Goal: Information Seeking & Learning: Learn about a topic

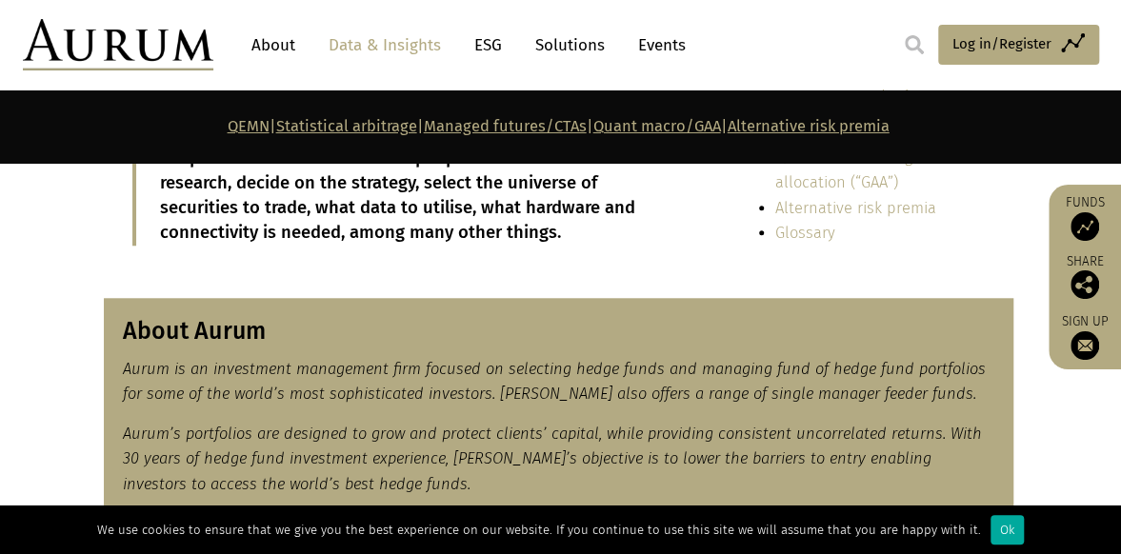
scroll to position [671, 0]
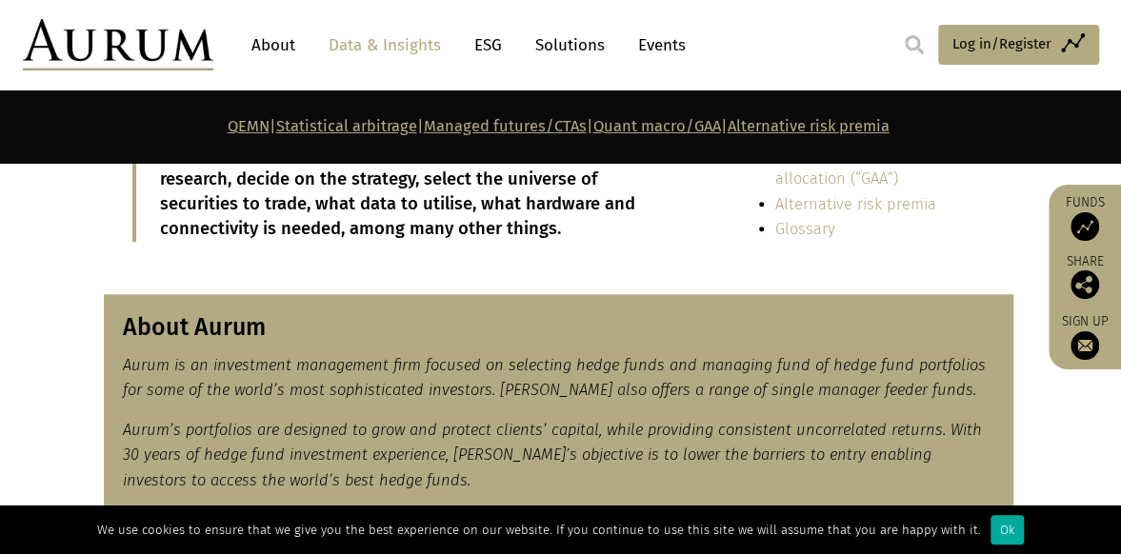
click at [326, 232] on div "In summary Quantitative hedge funds are investment firms that use advanced math…" at bounding box center [400, 84] width 592 height 372
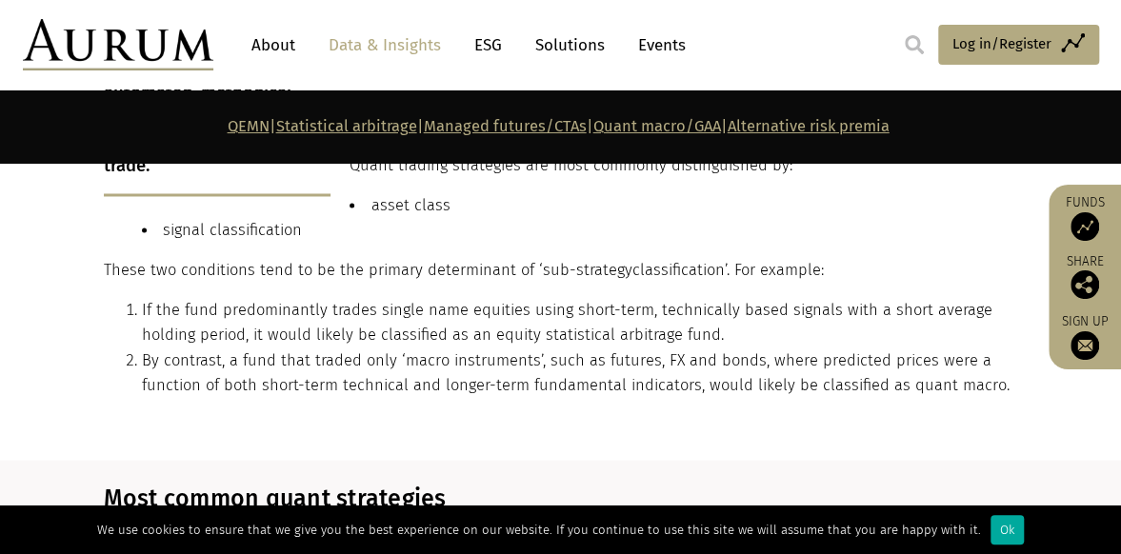
scroll to position [1389, 0]
click at [300, 296] on li "If the fund predominantly trades single name equities using short-term, technic…" at bounding box center [577, 321] width 871 height 50
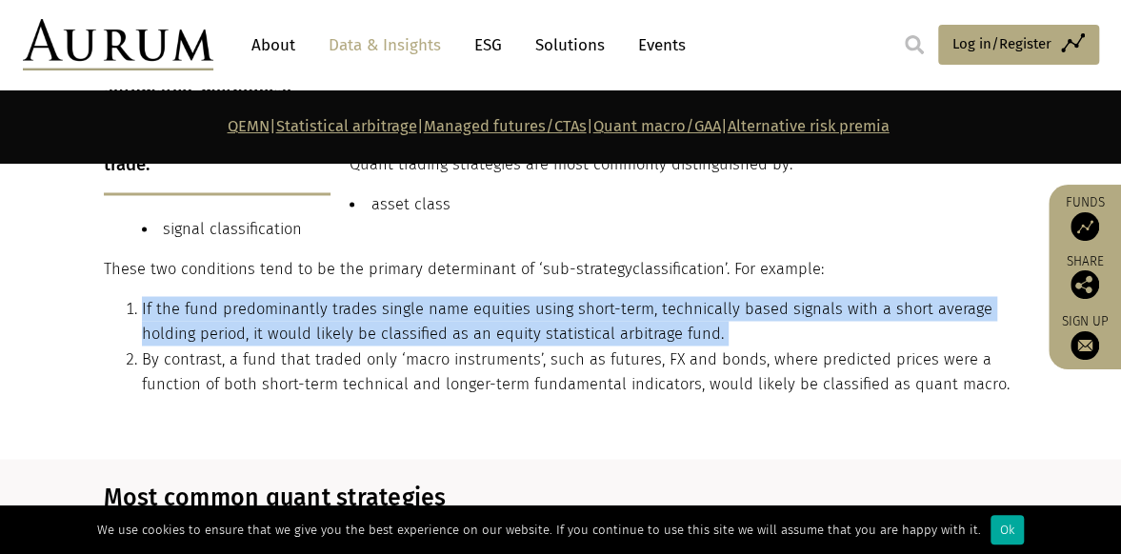
click at [300, 296] on li "If the fund predominantly trades single name equities using short-term, technic…" at bounding box center [577, 321] width 871 height 50
click at [317, 323] on li "If the fund predominantly trades single name equities using short-term, technic…" at bounding box center [577, 321] width 871 height 50
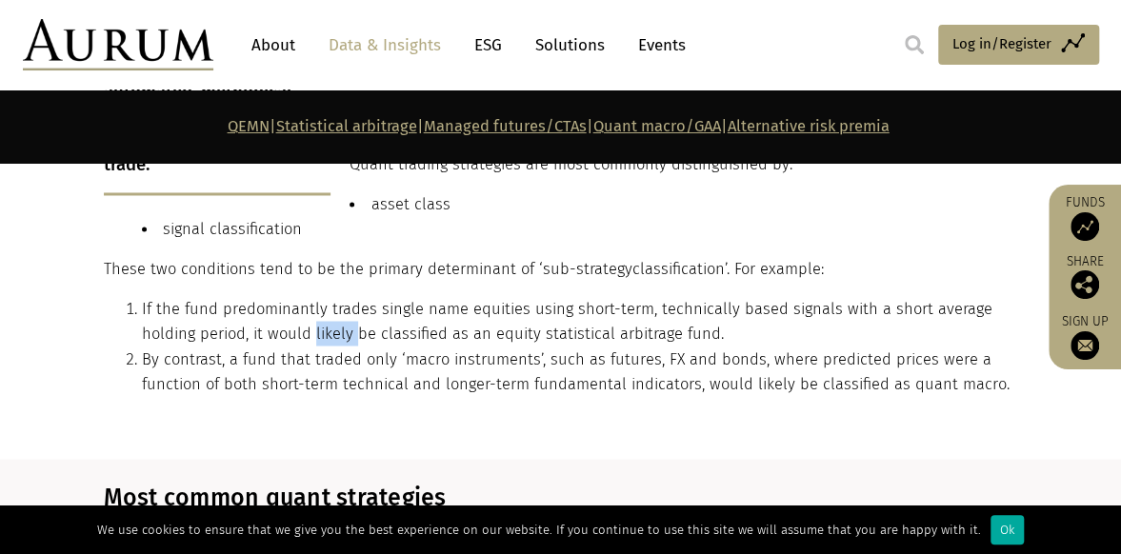
click at [317, 323] on li "If the fund predominantly trades single name equities using short-term, technic…" at bounding box center [577, 321] width 871 height 50
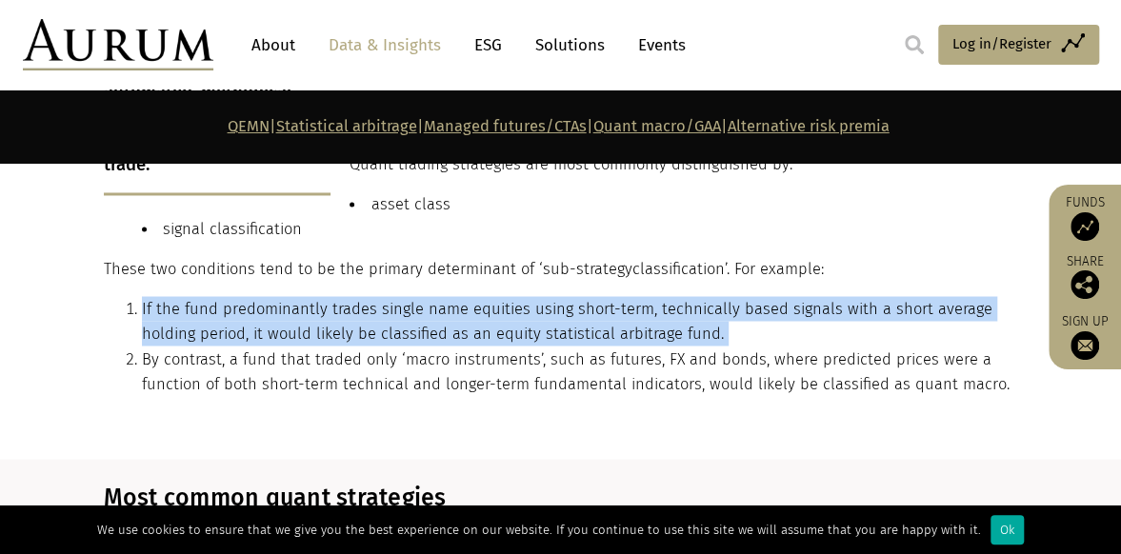
click at [317, 323] on li "If the fund predominantly trades single name equities using short-term, technic…" at bounding box center [577, 321] width 871 height 50
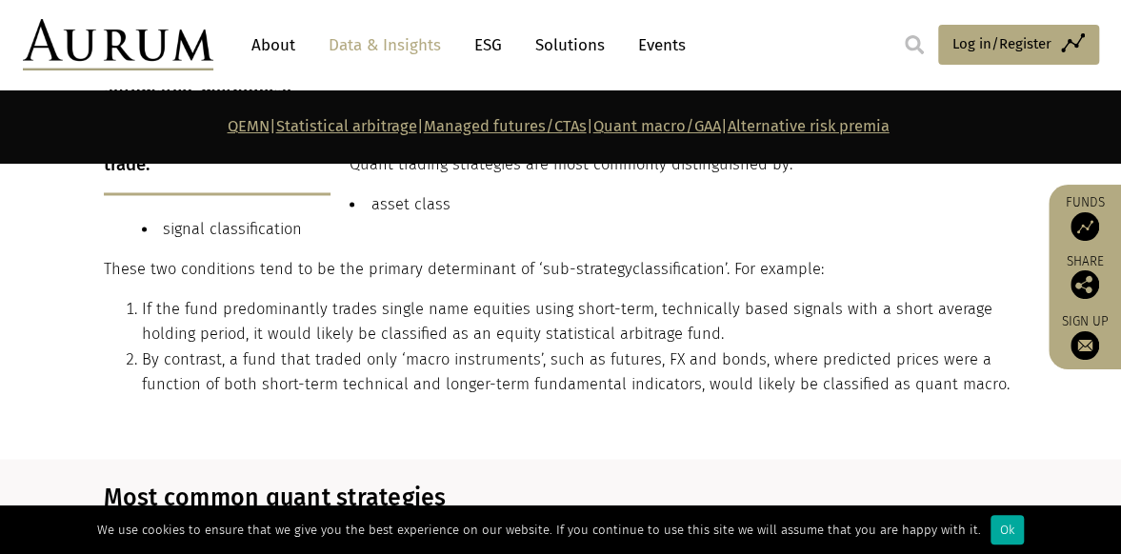
click at [331, 365] on li "By contrast, a fund that traded only ‘macro instruments’, such as futures, FX a…" at bounding box center [577, 372] width 871 height 50
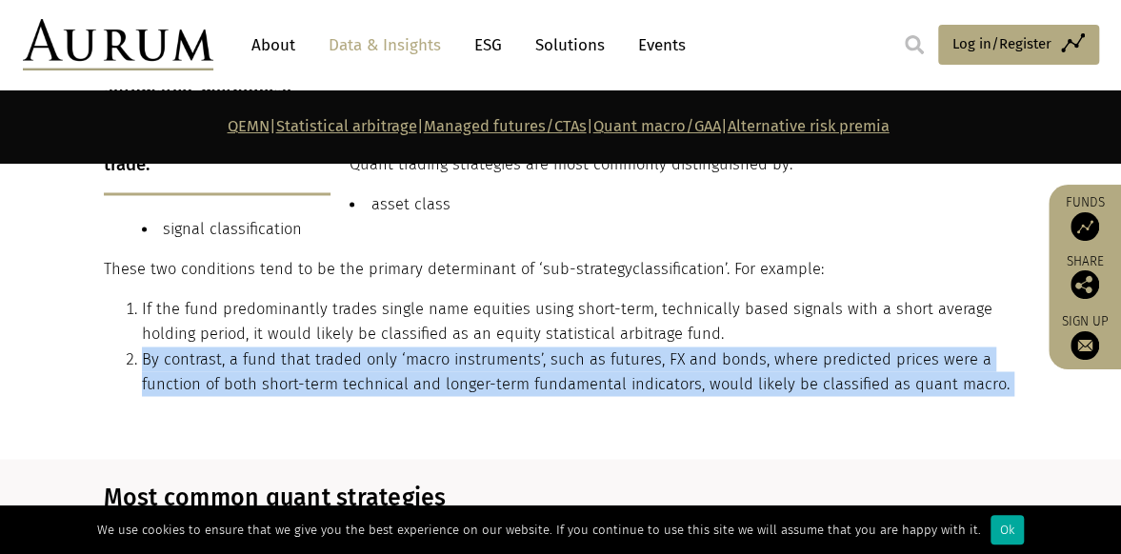
click at [331, 365] on li "By contrast, a fund that traded only ‘macro instruments’, such as futures, FX a…" at bounding box center [577, 372] width 871 height 50
click at [389, 385] on div "What are quantitative hedge funds? The term “quantitative investing” isn’t real…" at bounding box center [558, 159] width 909 height 503
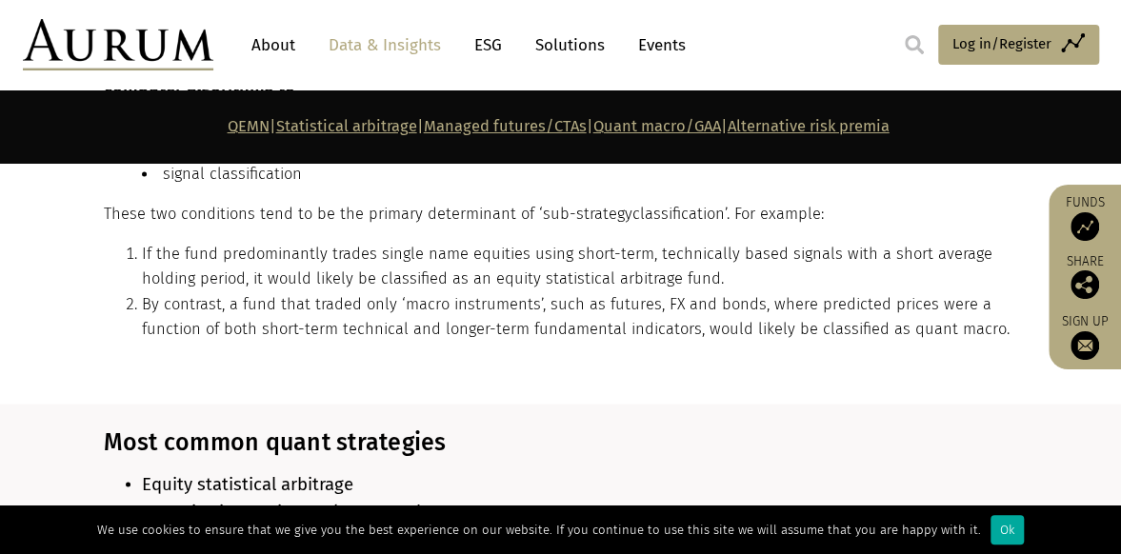
scroll to position [1446, 0]
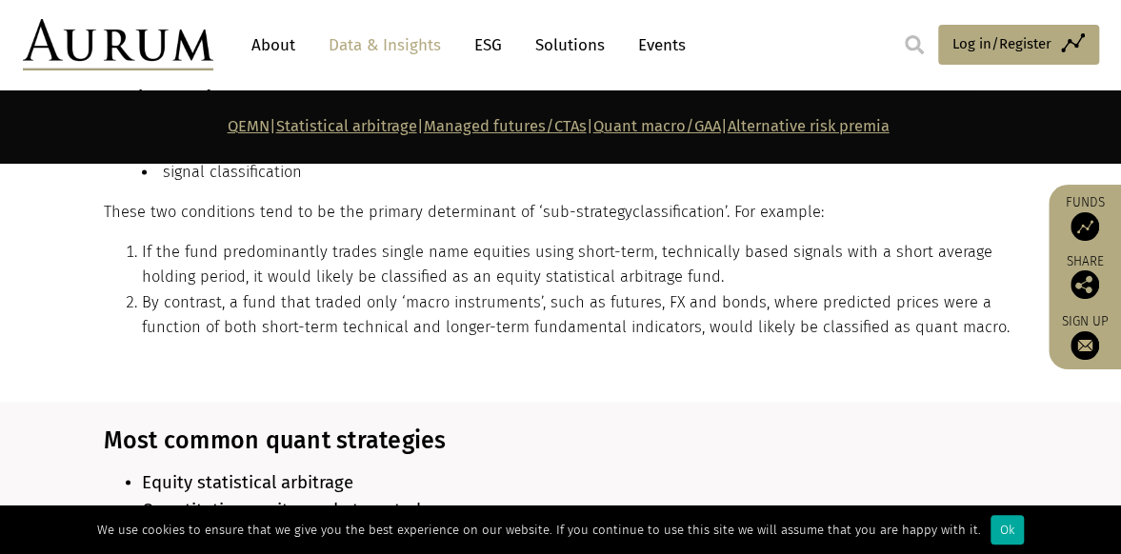
click at [389, 273] on li "If the fund predominantly trades single name equities using short-term, technic…" at bounding box center [577, 264] width 871 height 50
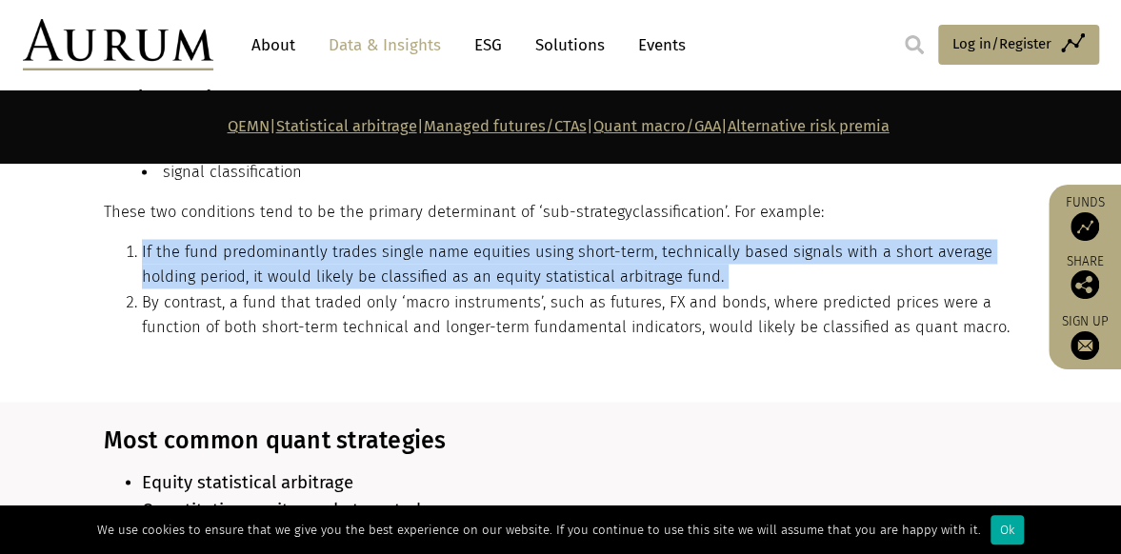
click at [389, 273] on li "If the fund predominantly trades single name equities using short-term, technic…" at bounding box center [577, 264] width 871 height 50
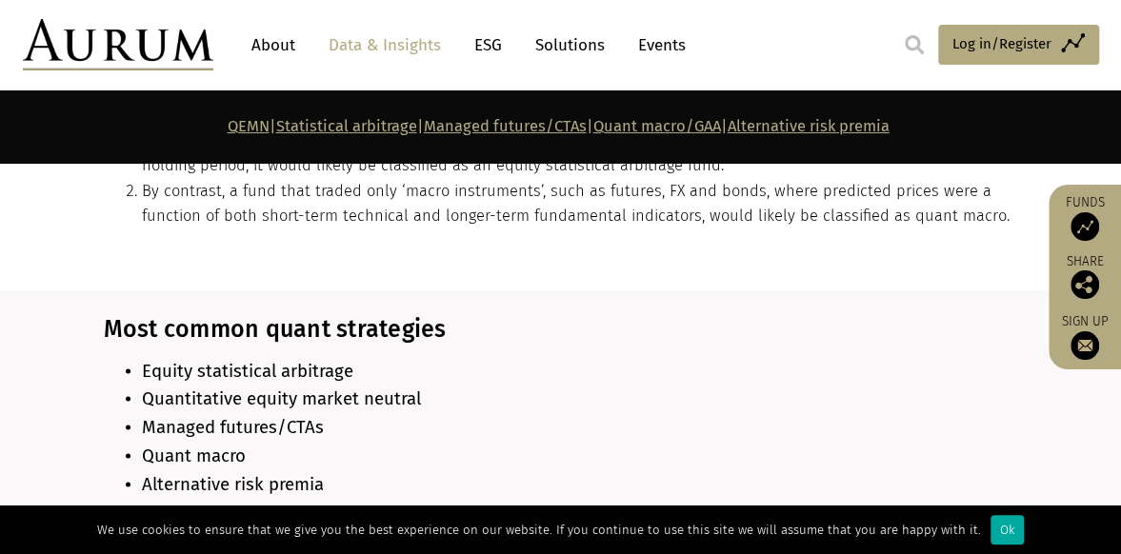
scroll to position [1559, 0]
click at [373, 290] on section "Most common quant strategies Equity statistical arbitrage Quantitative equity m…" at bounding box center [560, 412] width 1121 height 247
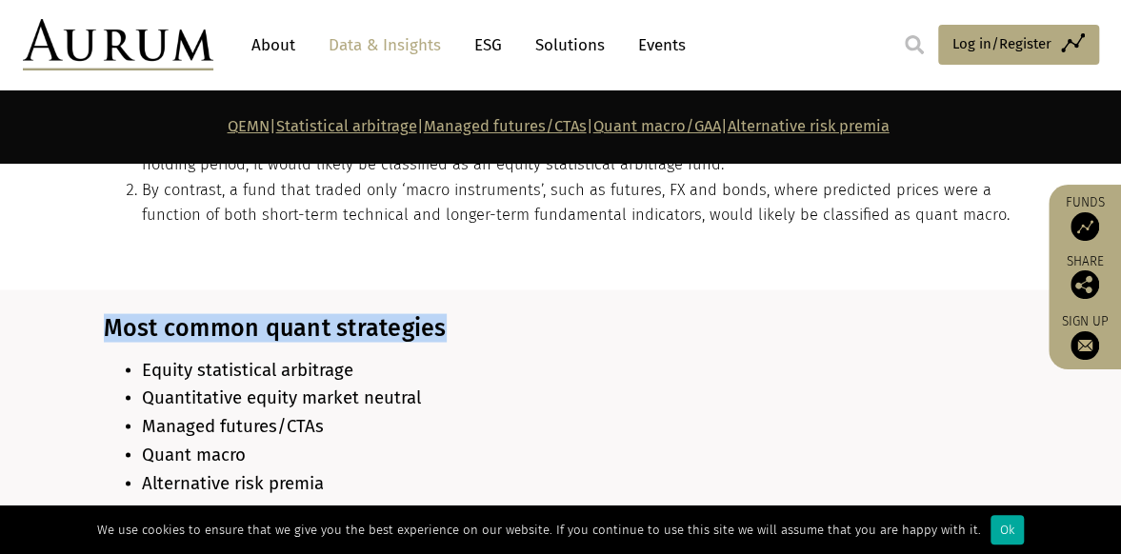
click at [373, 290] on section "Most common quant strategies Equity statistical arbitrage Quantitative equity m…" at bounding box center [560, 412] width 1121 height 247
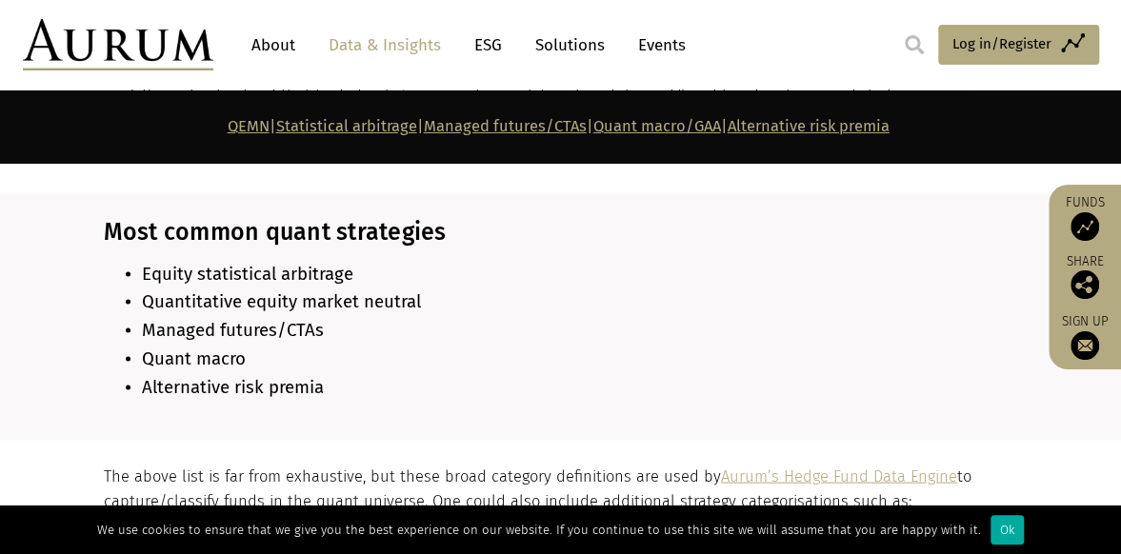
click at [373, 290] on span "Quantitative equity market neutral" at bounding box center [281, 300] width 279 height 21
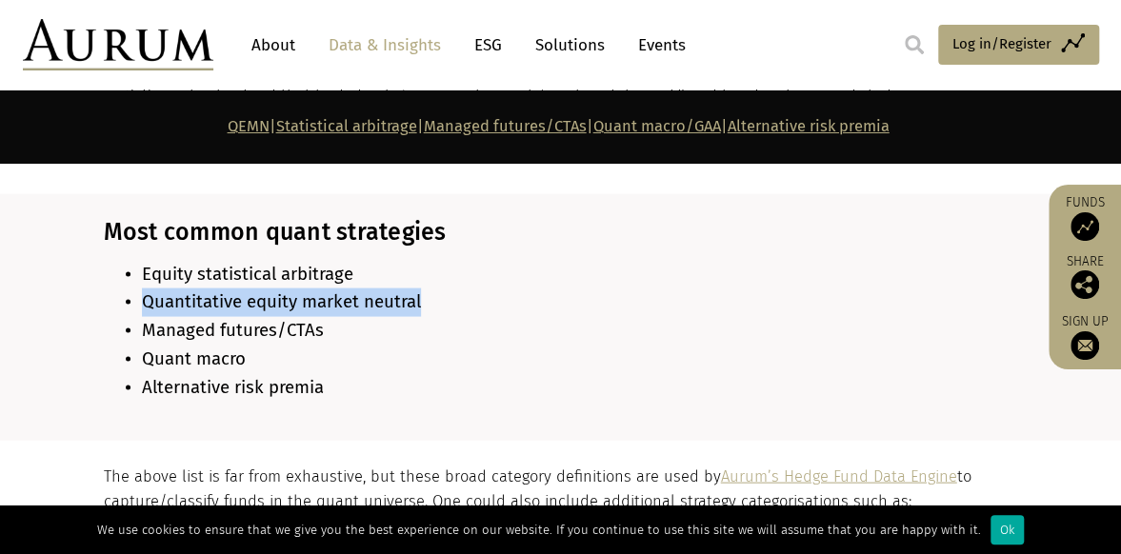
click at [373, 290] on span "Quantitative equity market neutral" at bounding box center [281, 300] width 279 height 21
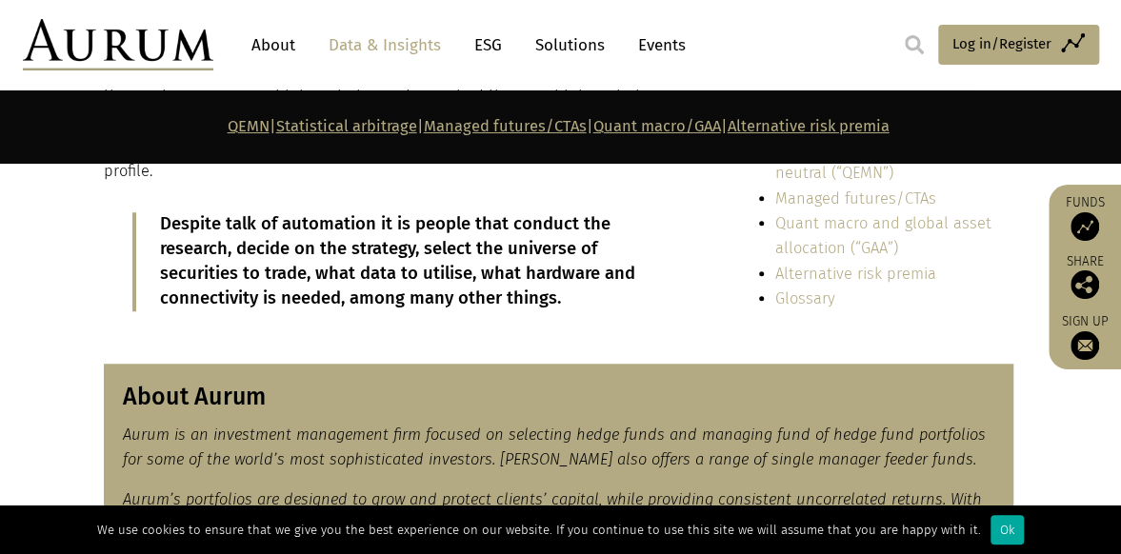
scroll to position [604, 0]
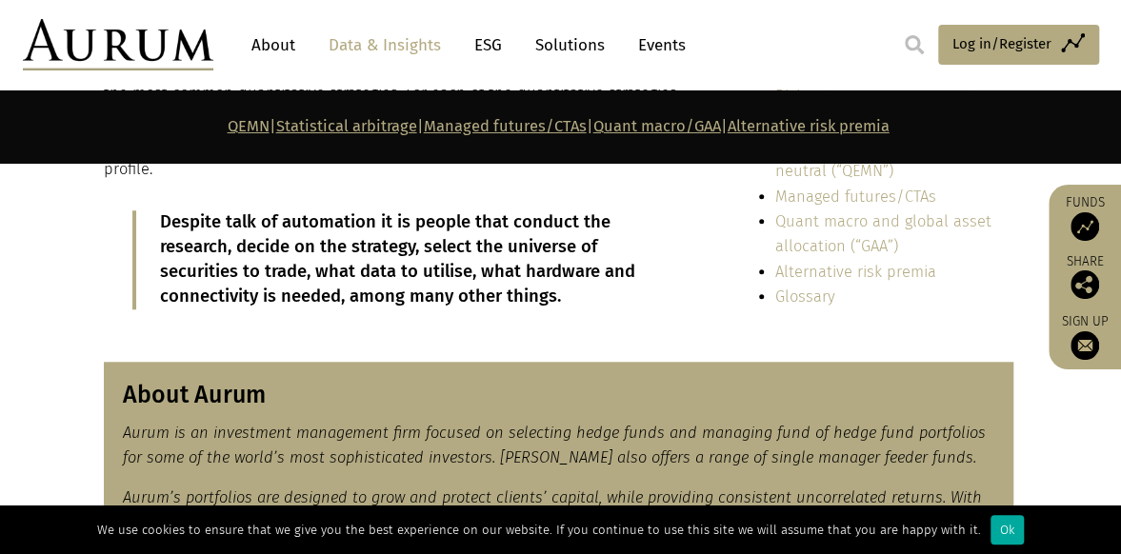
click at [459, 284] on div "In summary Quantitative hedge funds are investment firms that use advanced math…" at bounding box center [400, 152] width 592 height 372
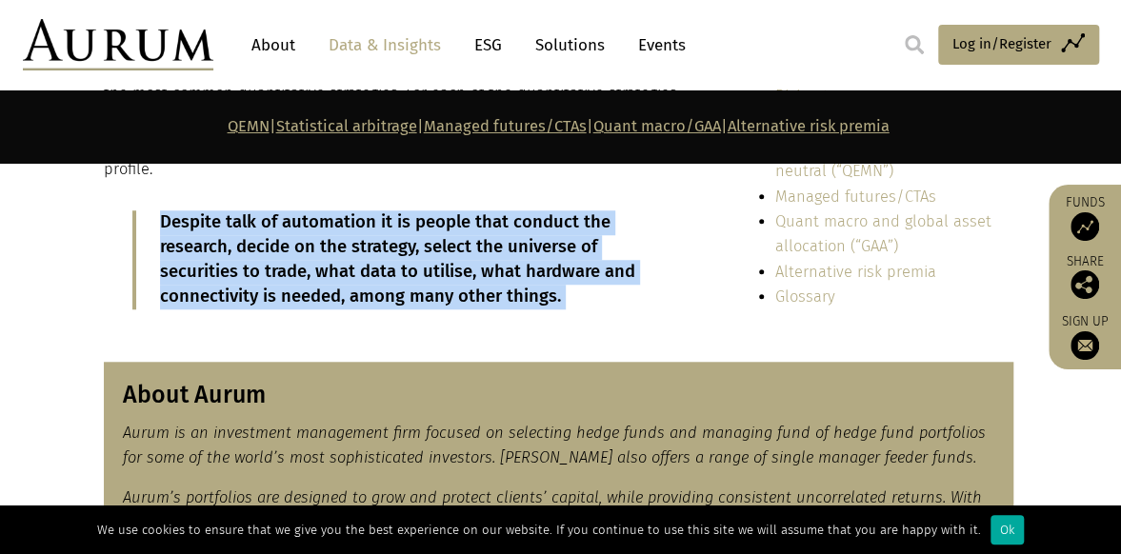
click at [459, 284] on div "In summary Quantitative hedge funds are investment firms that use advanced math…" at bounding box center [400, 152] width 592 height 372
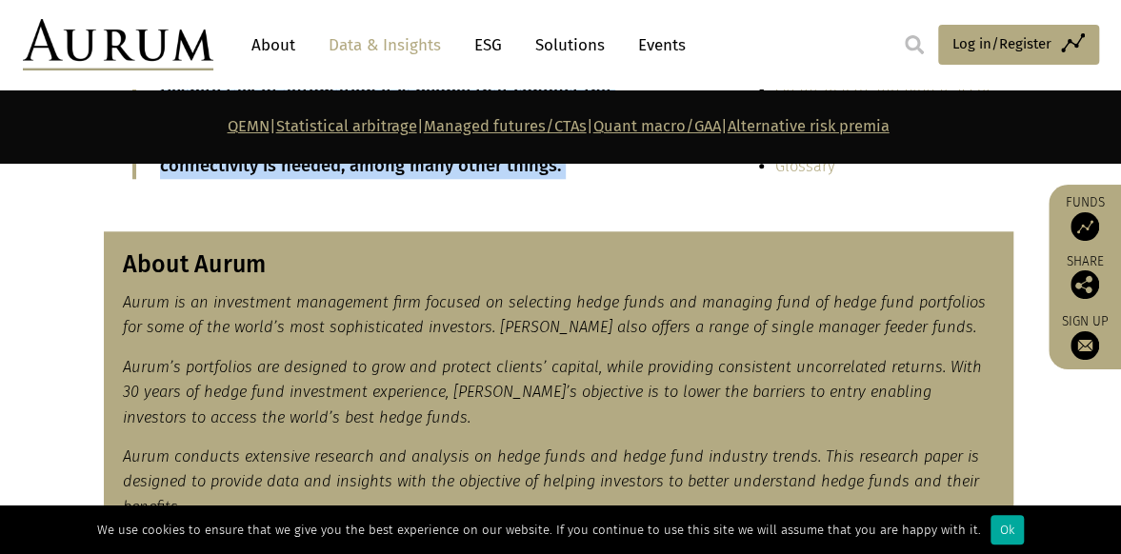
scroll to position [735, 0]
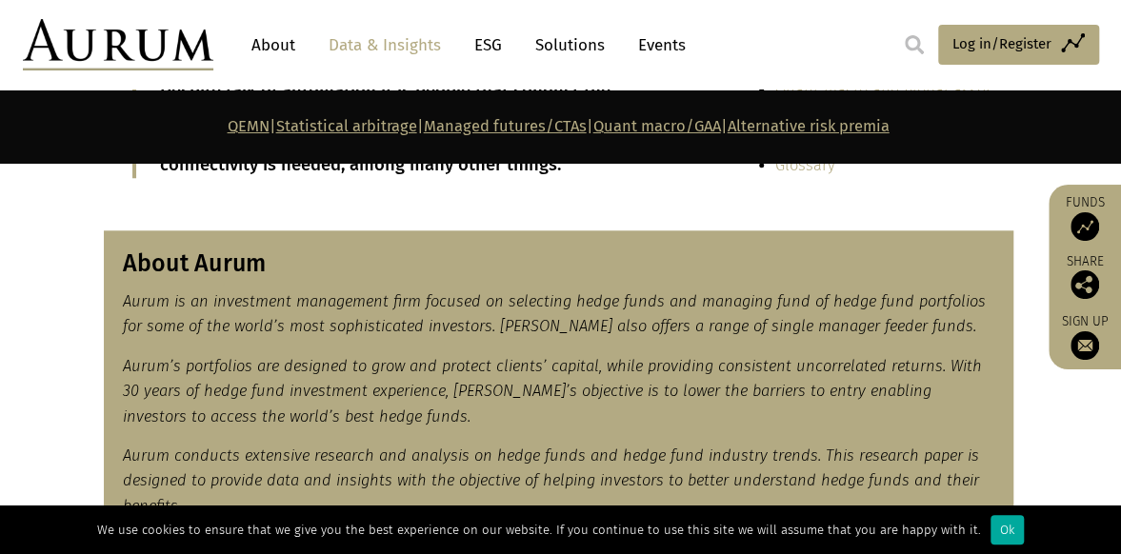
click at [459, 292] on em "Aurum is an investment management firm focused on selecting hedge funds and man…" at bounding box center [554, 313] width 863 height 43
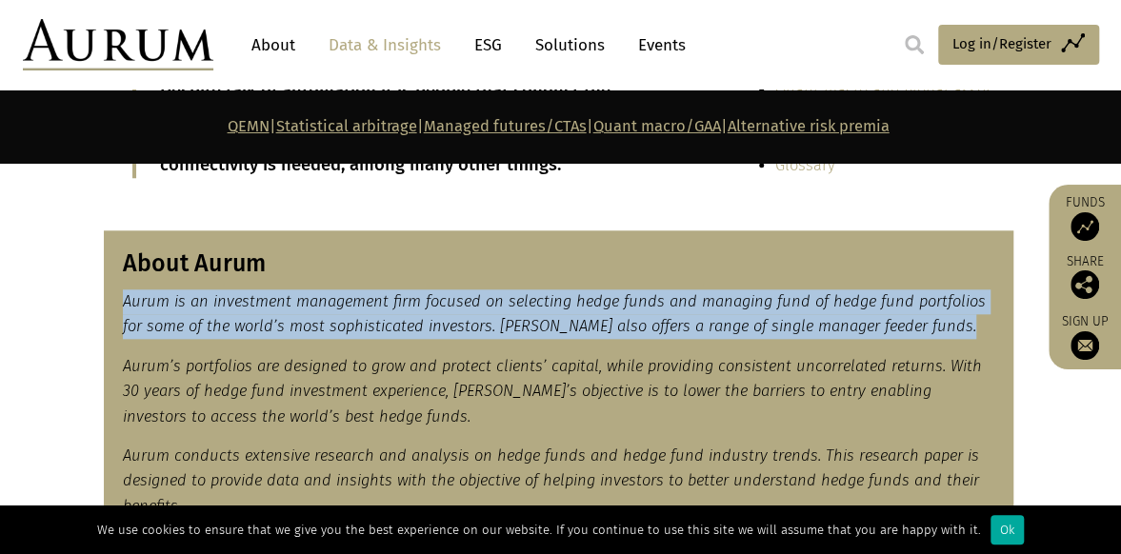
click at [459, 292] on em "Aurum is an investment management firm focused on selecting hedge funds and man…" at bounding box center [554, 313] width 863 height 43
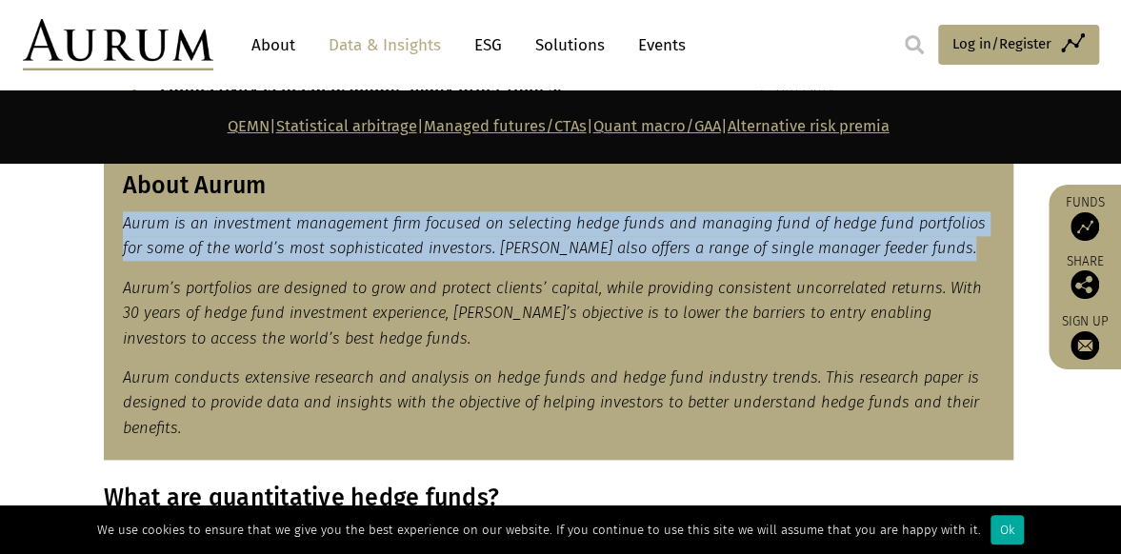
scroll to position [819, 0]
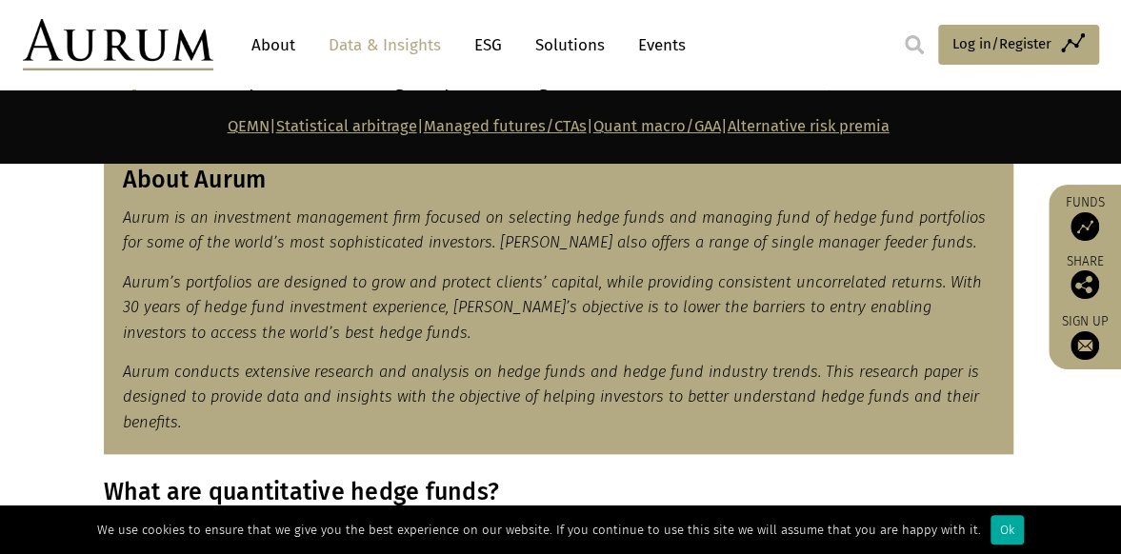
click at [459, 284] on em "Aurum’s portfolios are designed to grow and protect clients’ capital, while pro…" at bounding box center [552, 307] width 859 height 69
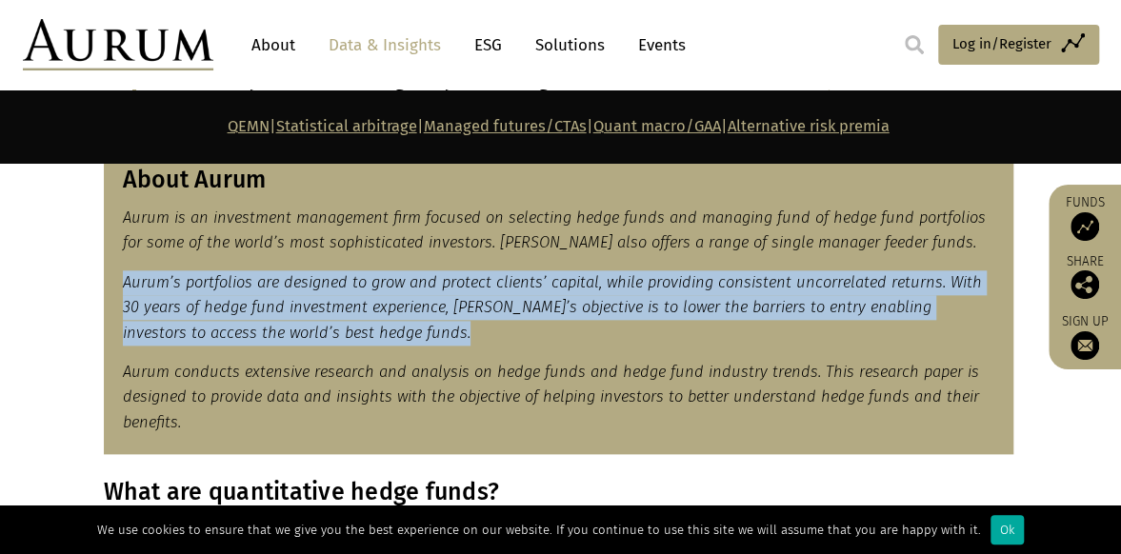
click at [459, 284] on em "Aurum’s portfolios are designed to grow and protect clients’ capital, while pro…" at bounding box center [552, 307] width 859 height 69
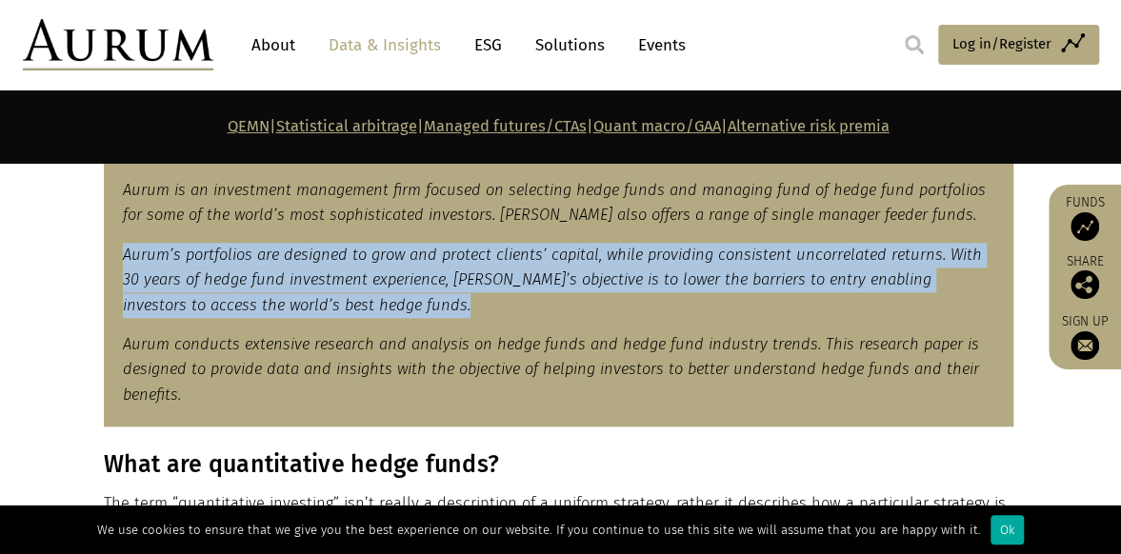
scroll to position [847, 0]
click at [459, 284] on p "Aurum’s portfolios are designed to grow and protect clients’ capital, while pro…" at bounding box center [558, 279] width 871 height 75
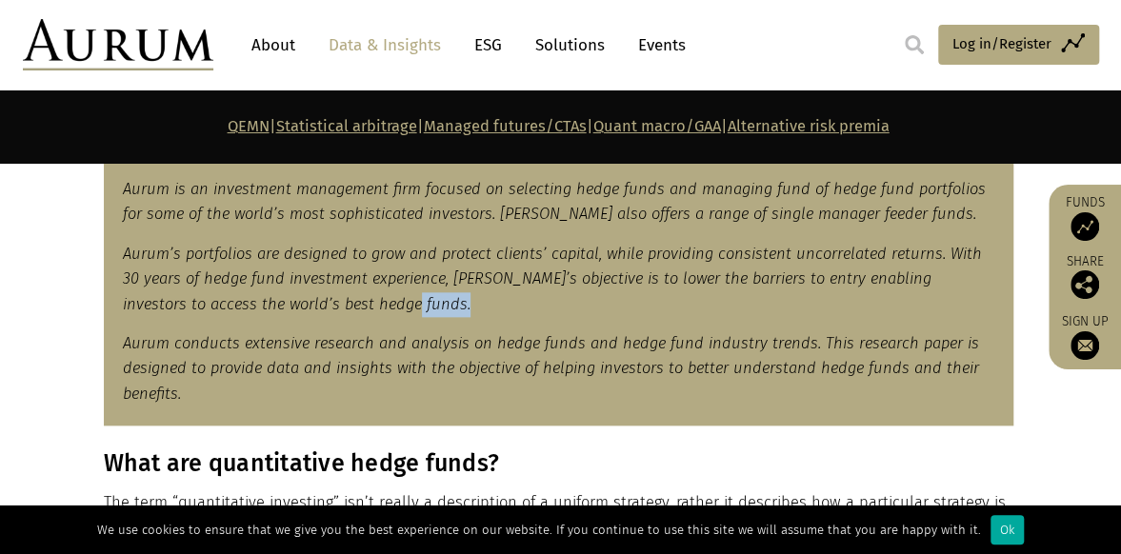
click at [459, 284] on p "Aurum’s portfolios are designed to grow and protect clients’ capital, while pro…" at bounding box center [558, 279] width 871 height 75
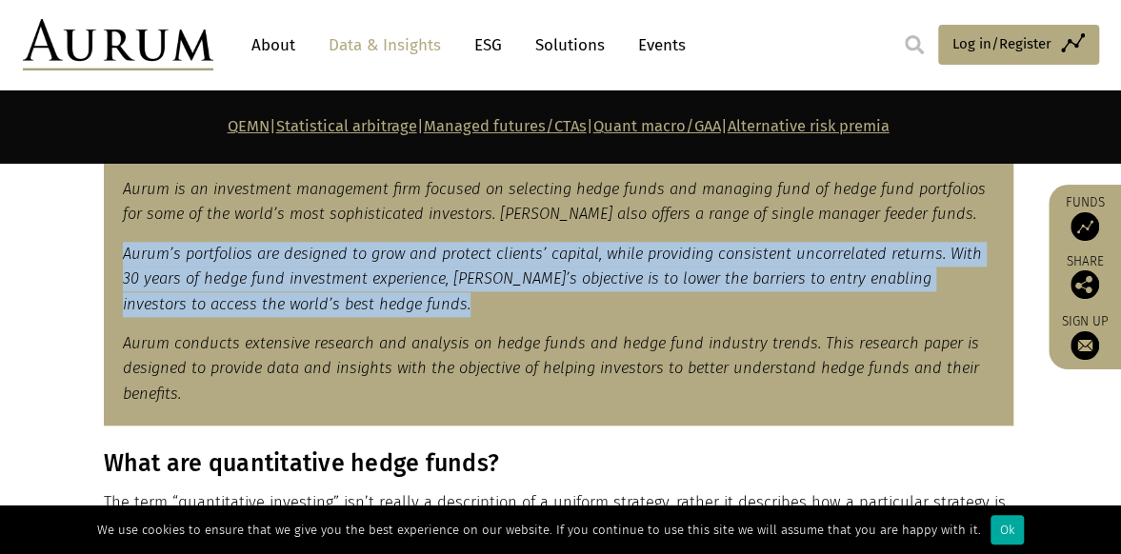
click at [459, 284] on p "Aurum’s portfolios are designed to grow and protect clients’ capital, while pro…" at bounding box center [558, 279] width 871 height 75
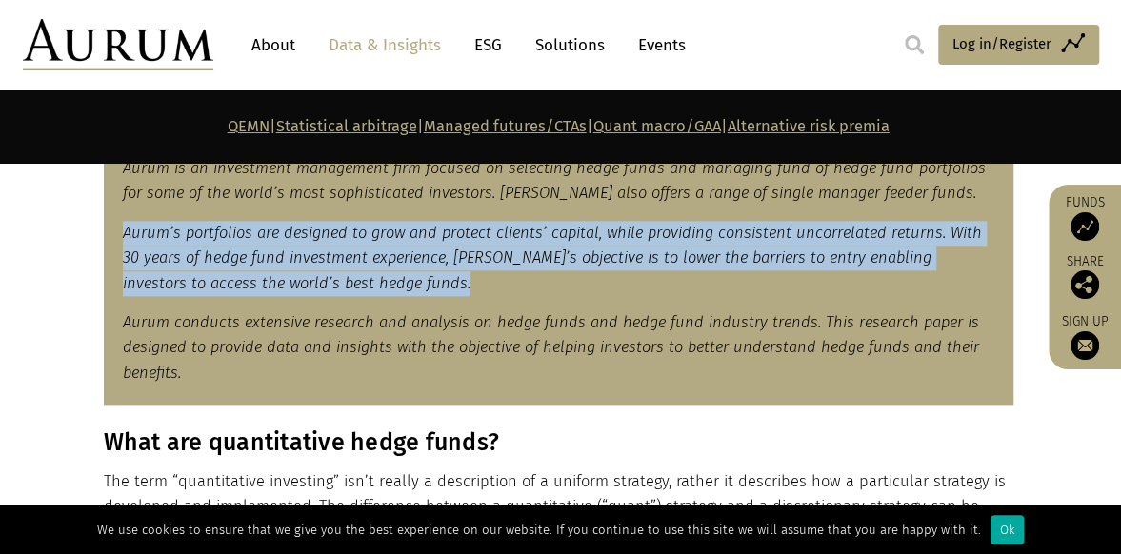
scroll to position [870, 0]
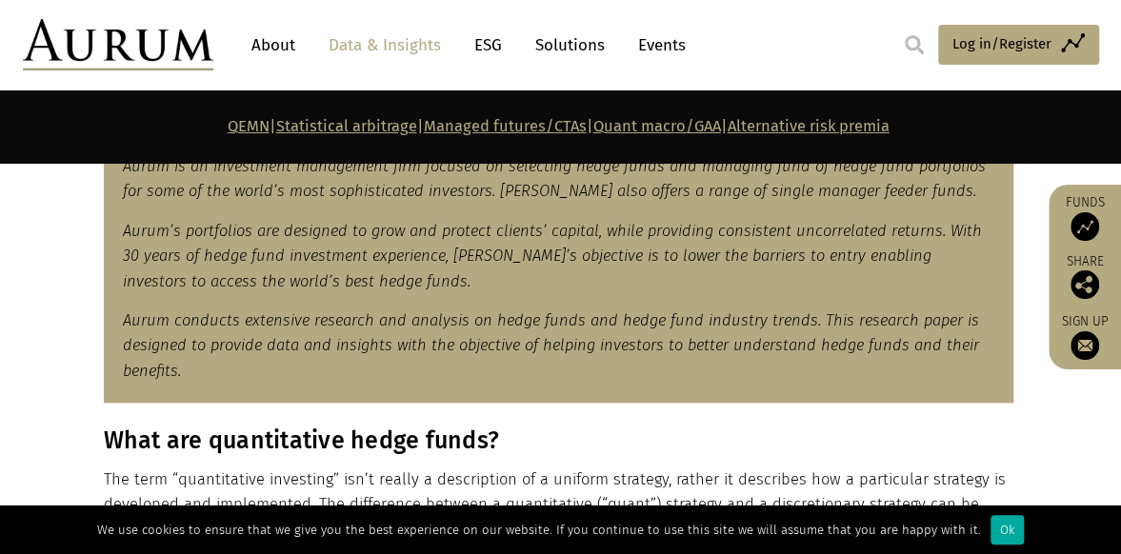
click at [459, 284] on div "About Aurum Aurum is an investment management firm focused on selecting hedge f…" at bounding box center [558, 249] width 909 height 309
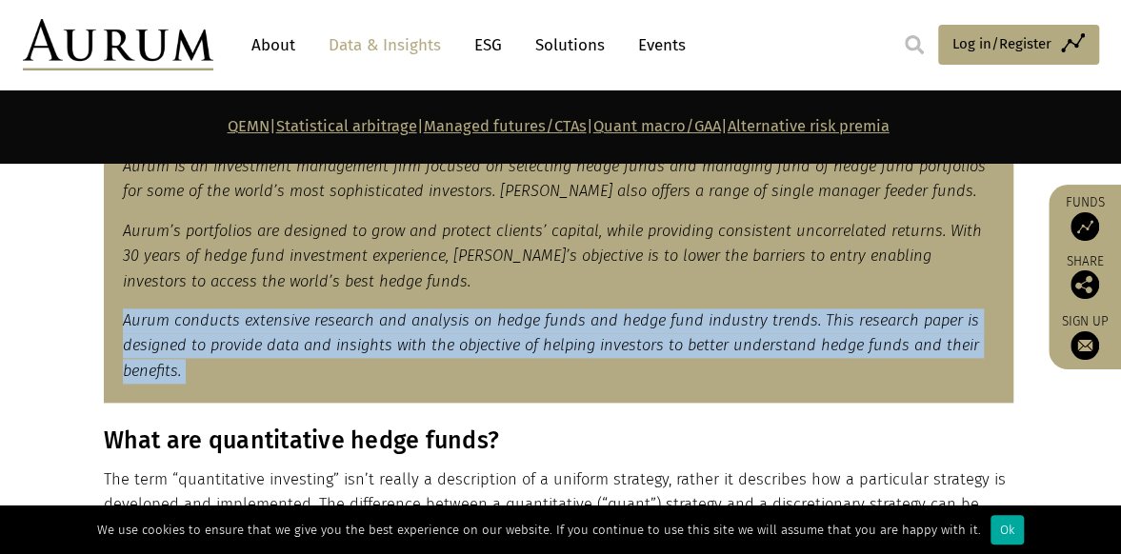
click at [459, 284] on div "About Aurum Aurum is an investment management firm focused on selecting hedge f…" at bounding box center [558, 249] width 909 height 309
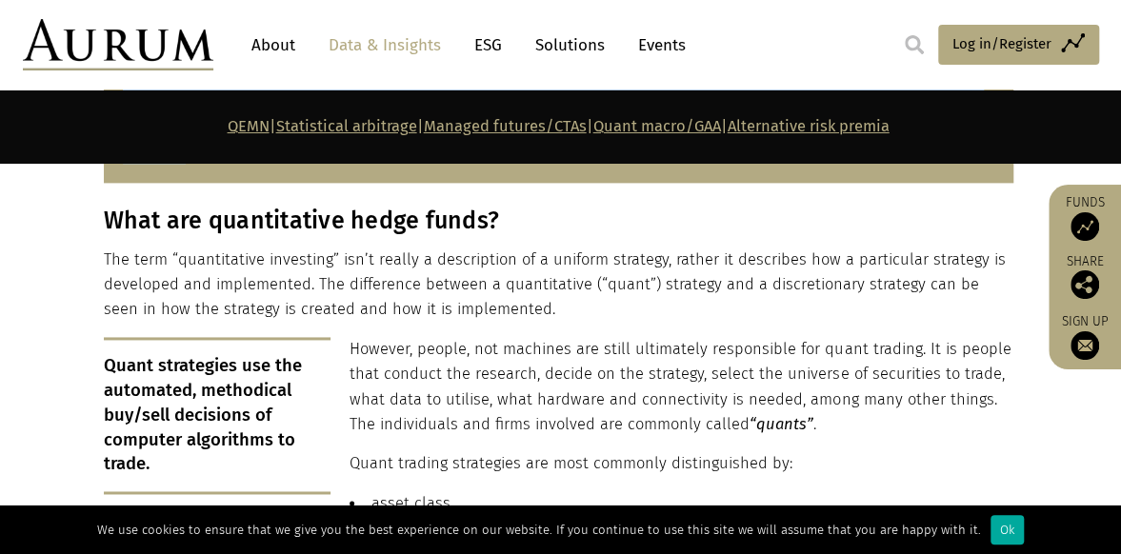
scroll to position [1091, 0]
click at [459, 284] on p "The term “quantitative investing” isn’t really a description of a uniform strat…" at bounding box center [558, 284] width 909 height 75
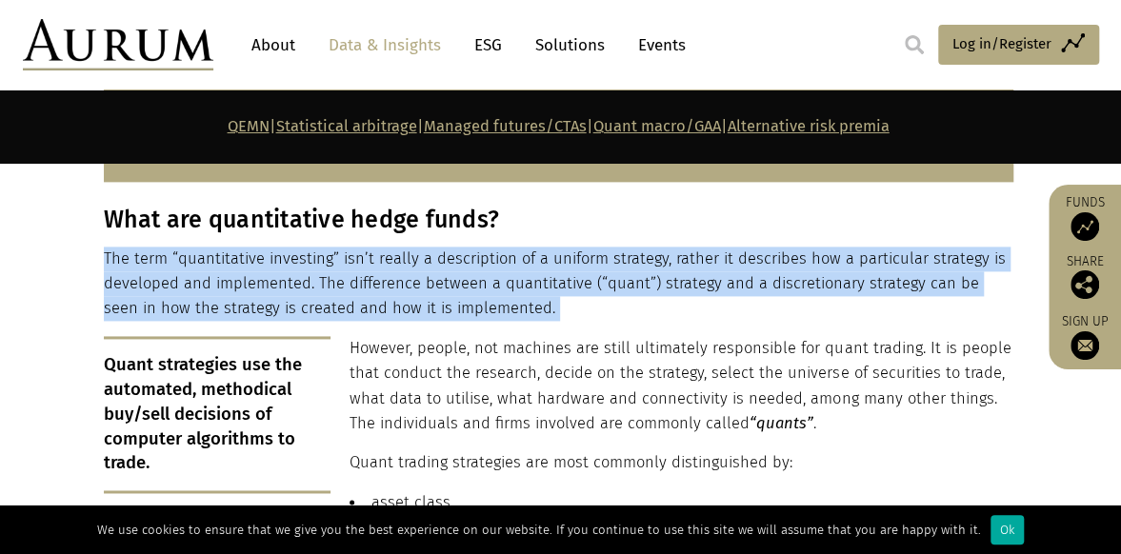
click at [459, 284] on p "The term “quantitative investing” isn’t really a description of a uniform strat…" at bounding box center [558, 284] width 909 height 75
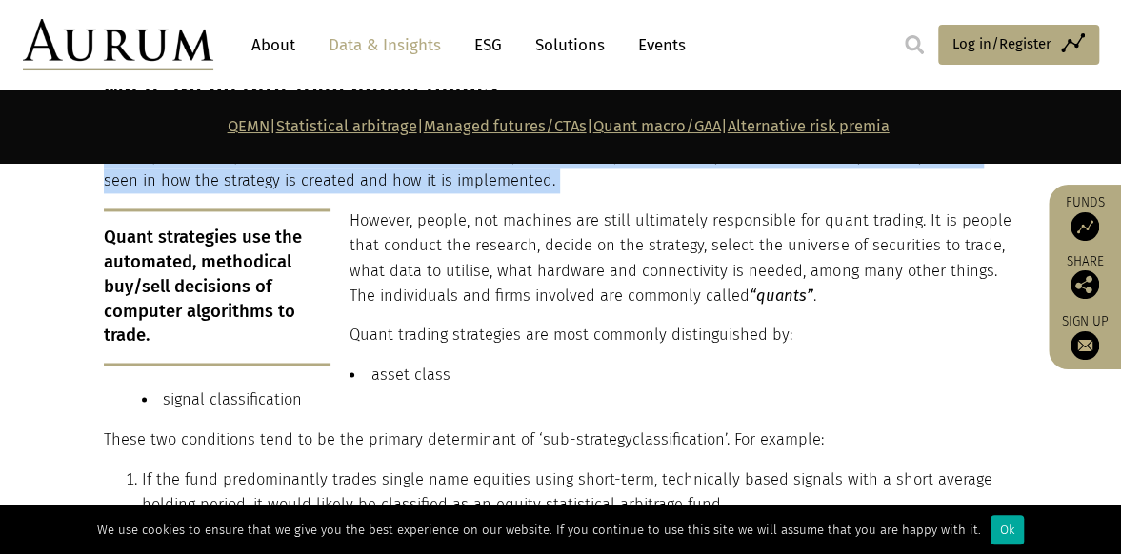
scroll to position [1240, 0]
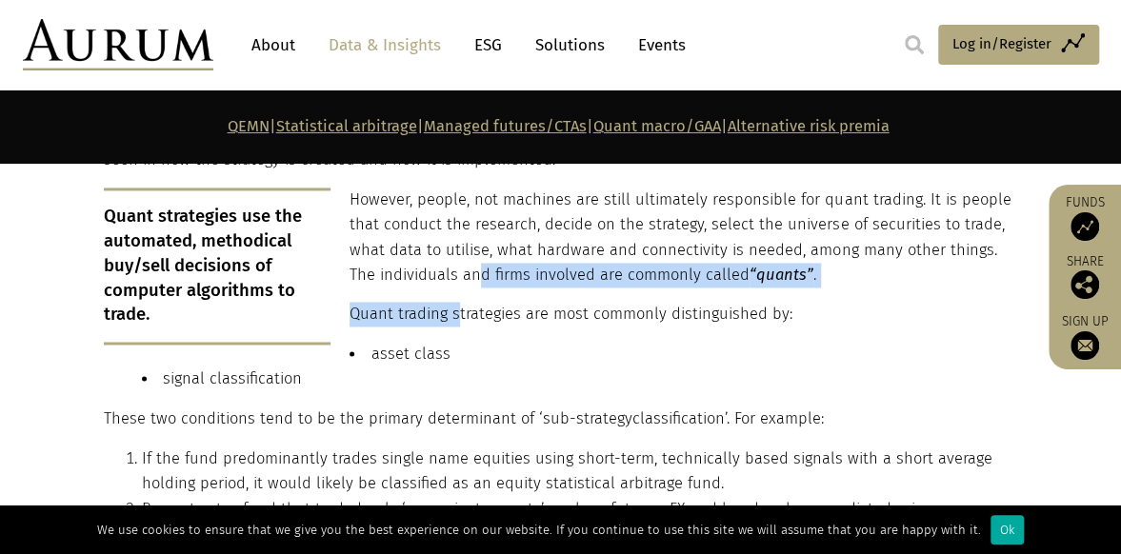
drag, startPoint x: 459, startPoint y: 284, endPoint x: 448, endPoint y: 251, distance: 34.3
click at [448, 251] on div "What are quantitative hedge funds? The term “quantitative investing” isn’t real…" at bounding box center [558, 308] width 909 height 503
click at [448, 251] on p "However, people, not machines are still ultimately responsible for quant tradin…" at bounding box center [558, 238] width 909 height 101
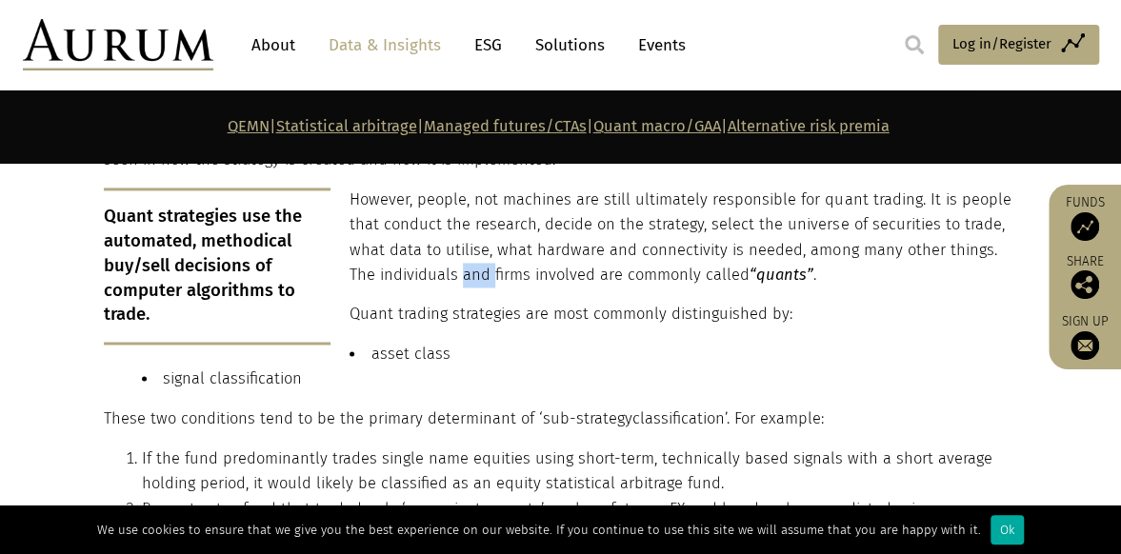
click at [448, 251] on p "However, people, not machines are still ultimately responsible for quant tradin…" at bounding box center [558, 238] width 909 height 101
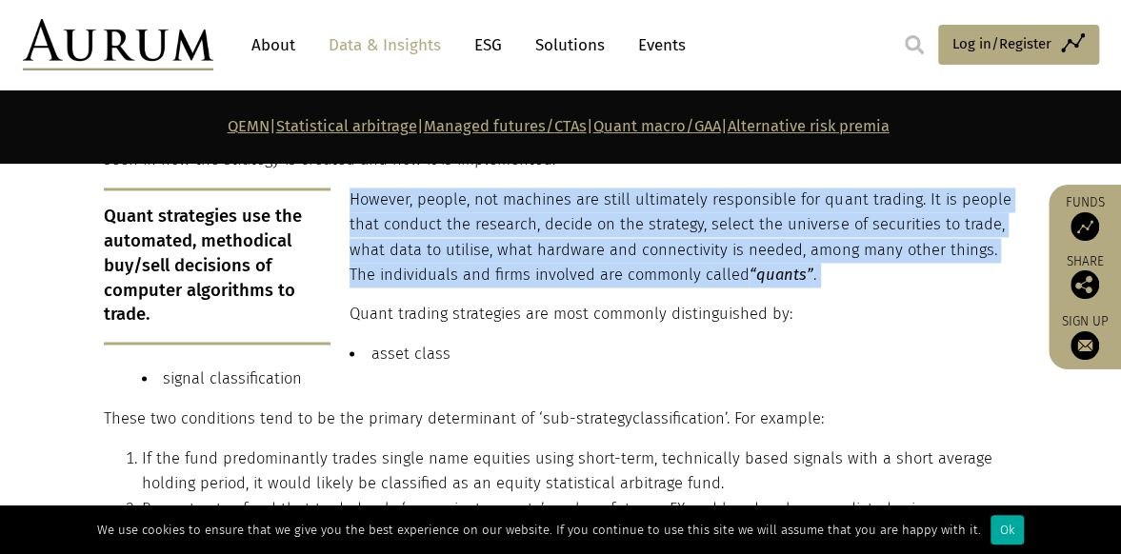
click at [448, 251] on p "However, people, not machines are still ultimately responsible for quant tradin…" at bounding box center [558, 238] width 909 height 101
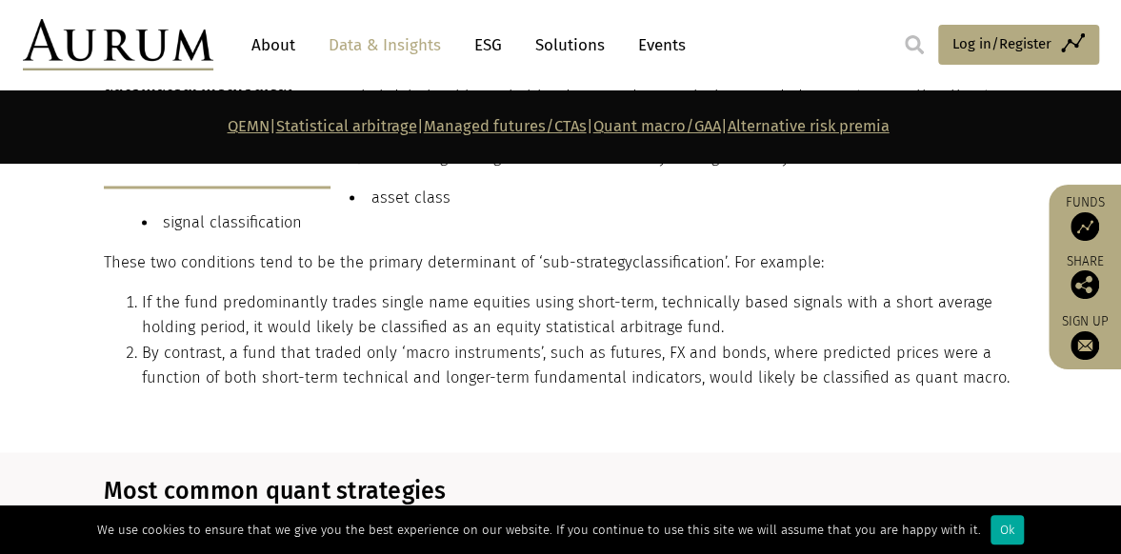
click at [448, 251] on p "These two conditions tend to be the primary determinant of ‘ sub-strategy class…" at bounding box center [558, 262] width 909 height 25
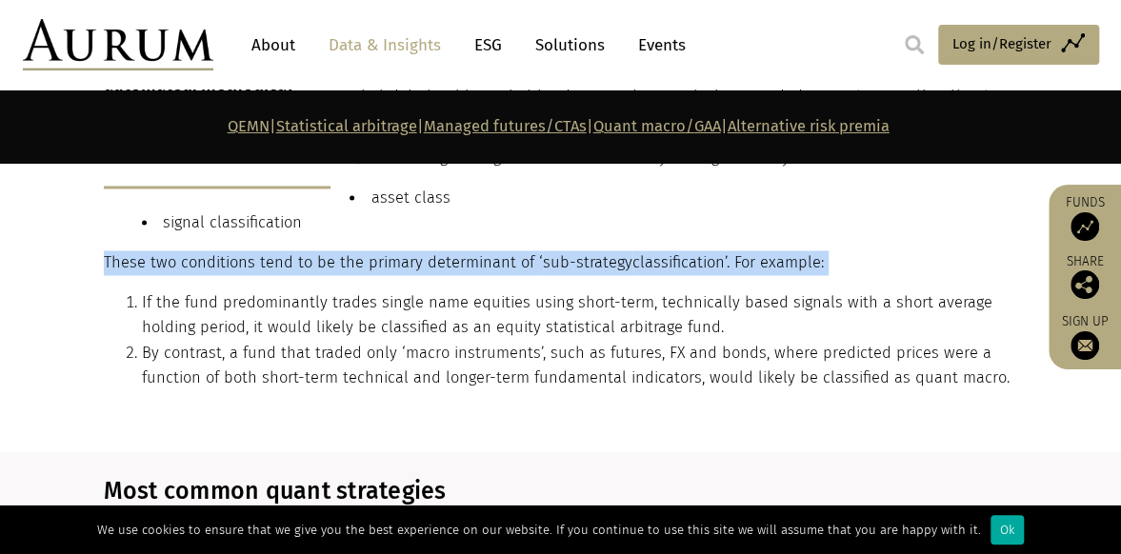
click at [448, 251] on p "These two conditions tend to be the primary determinant of ‘ sub-strategy class…" at bounding box center [558, 262] width 909 height 25
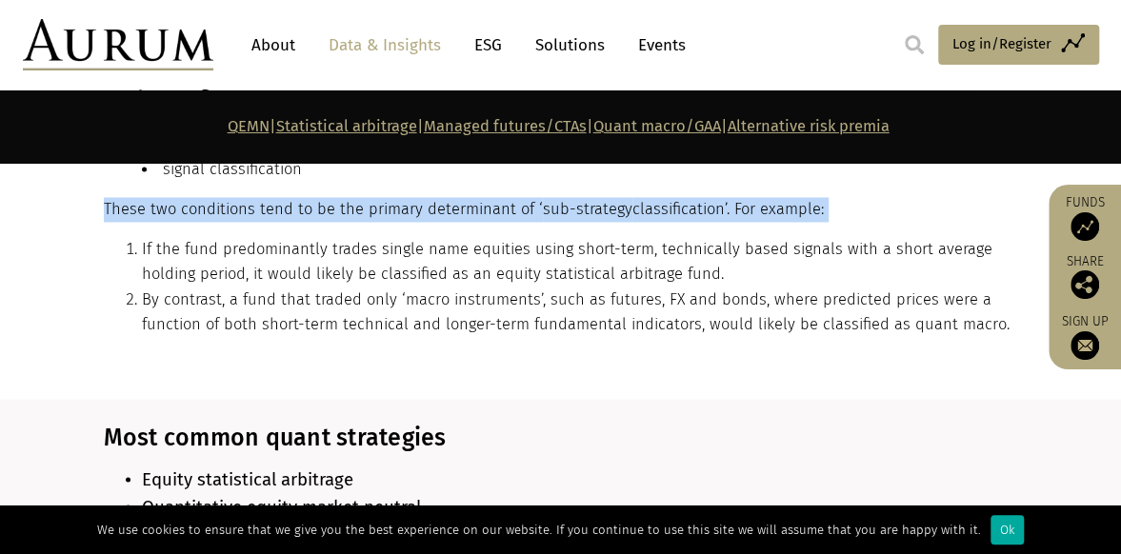
scroll to position [1452, 0]
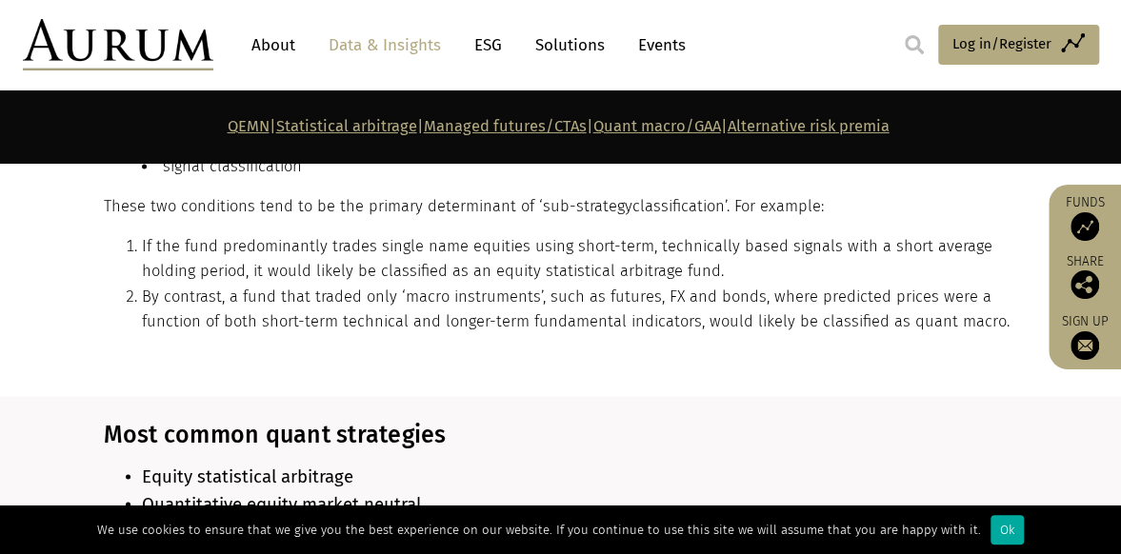
click at [448, 251] on li "If the fund predominantly trades single name equities using short-term, technic…" at bounding box center [577, 258] width 871 height 50
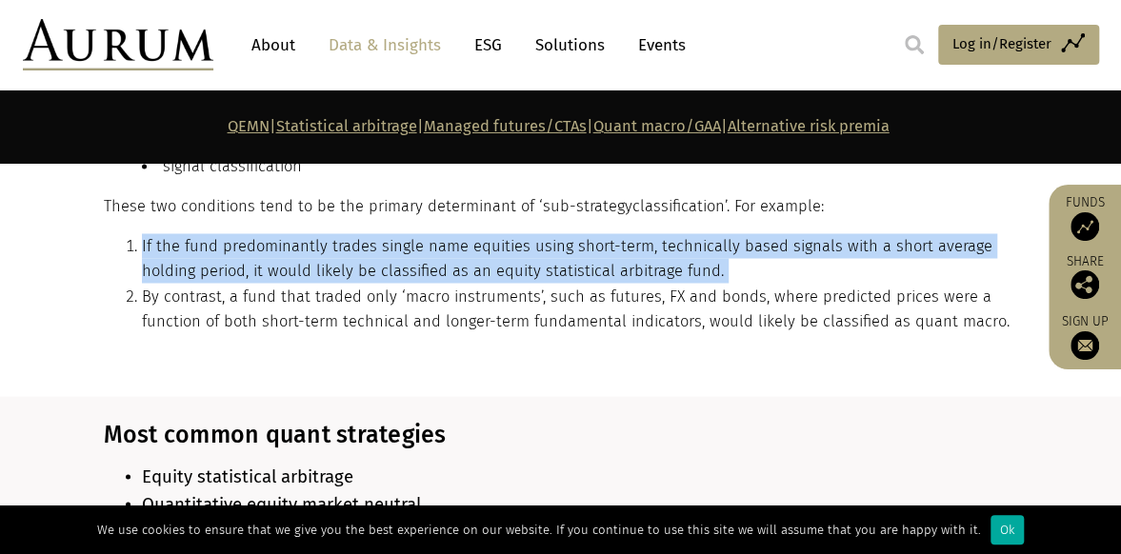
click at [448, 251] on li "If the fund predominantly trades single name equities using short-term, technic…" at bounding box center [577, 258] width 871 height 50
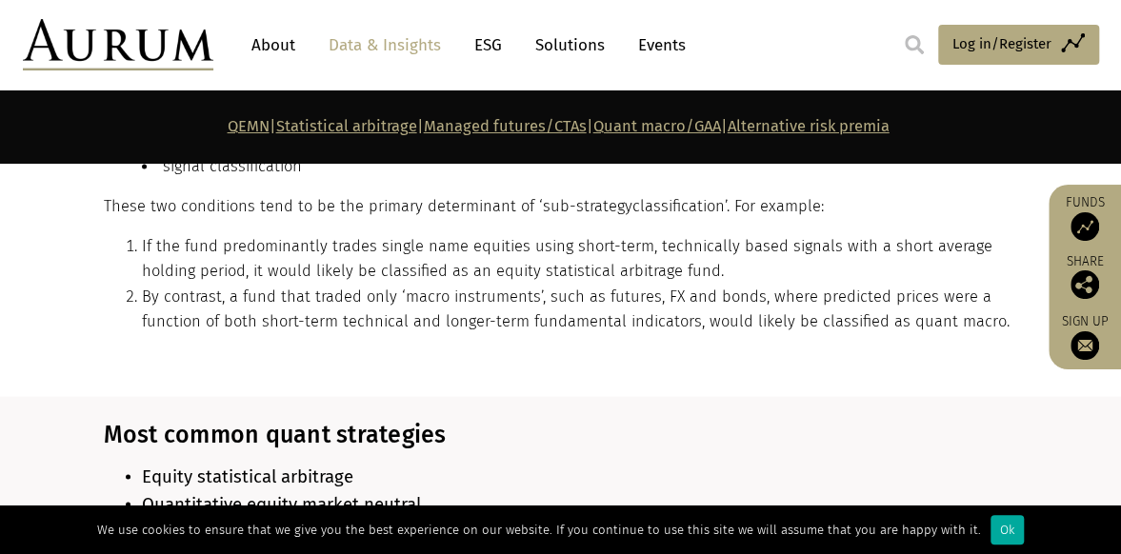
click at [451, 328] on div "What are quantitative hedge funds? The term “quantitative investing” isn’t real…" at bounding box center [558, 96] width 909 height 503
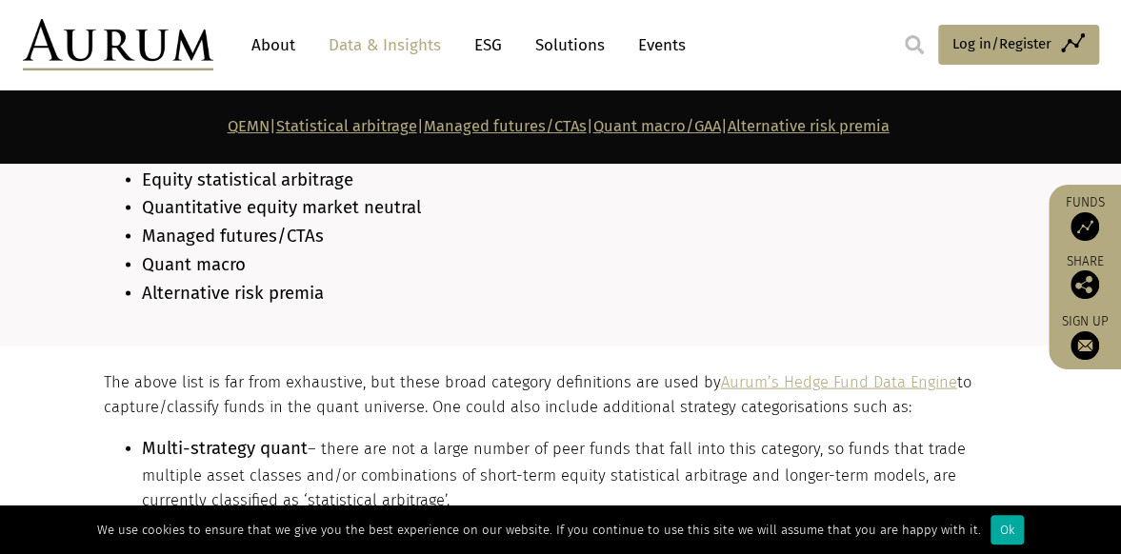
scroll to position [1749, 0]
click at [405, 289] on li "Alternative risk premia" at bounding box center [577, 293] width 871 height 29
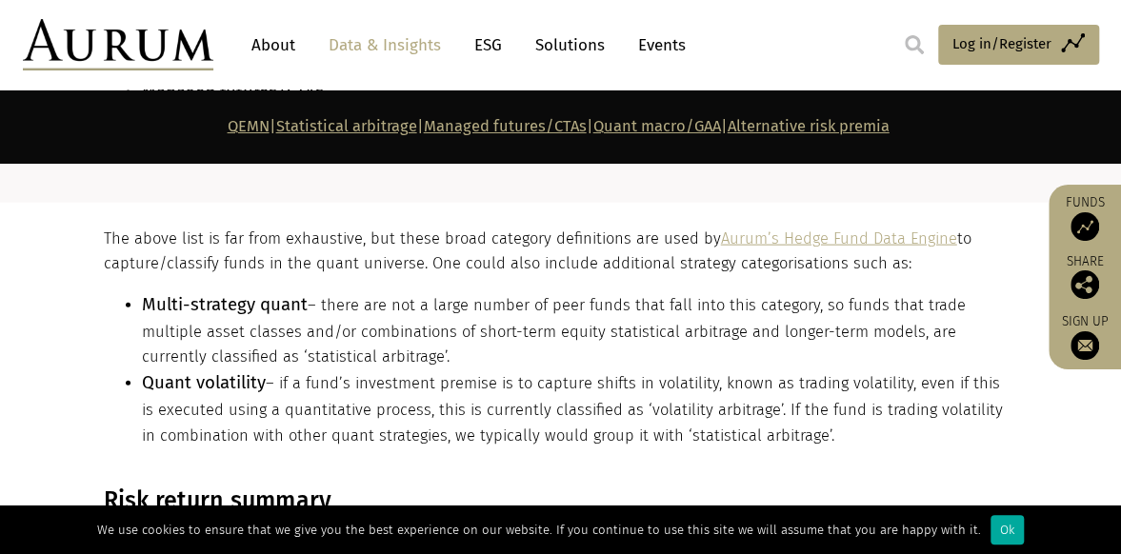
click at [405, 291] on li "Multi-strategy quant – there are not a large number of peer funds that fall int…" at bounding box center [577, 330] width 871 height 79
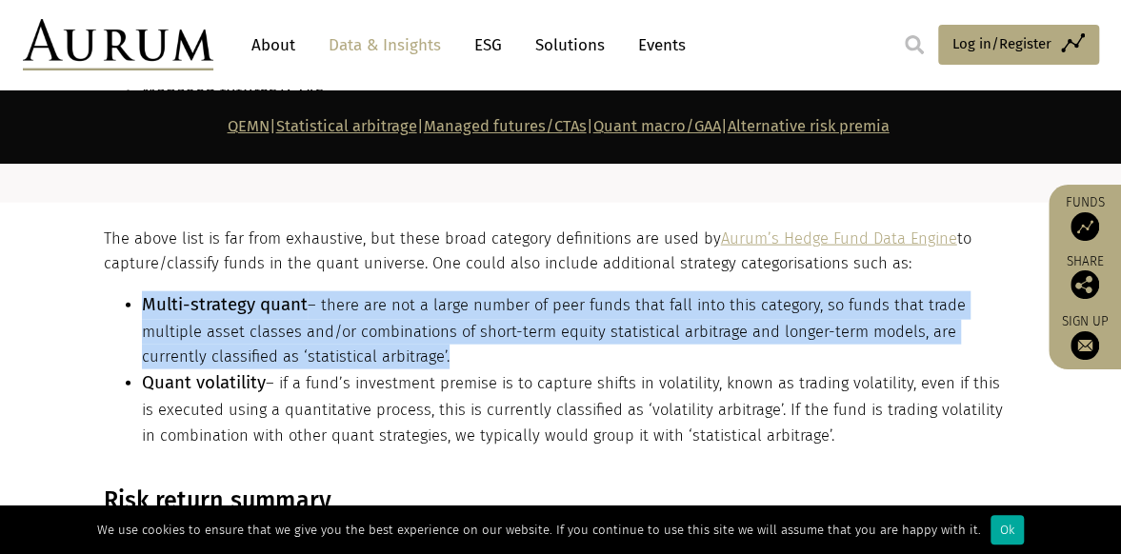
click at [405, 291] on li "Multi-strategy quant – there are not a large number of peer funds that fall int…" at bounding box center [577, 330] width 871 height 79
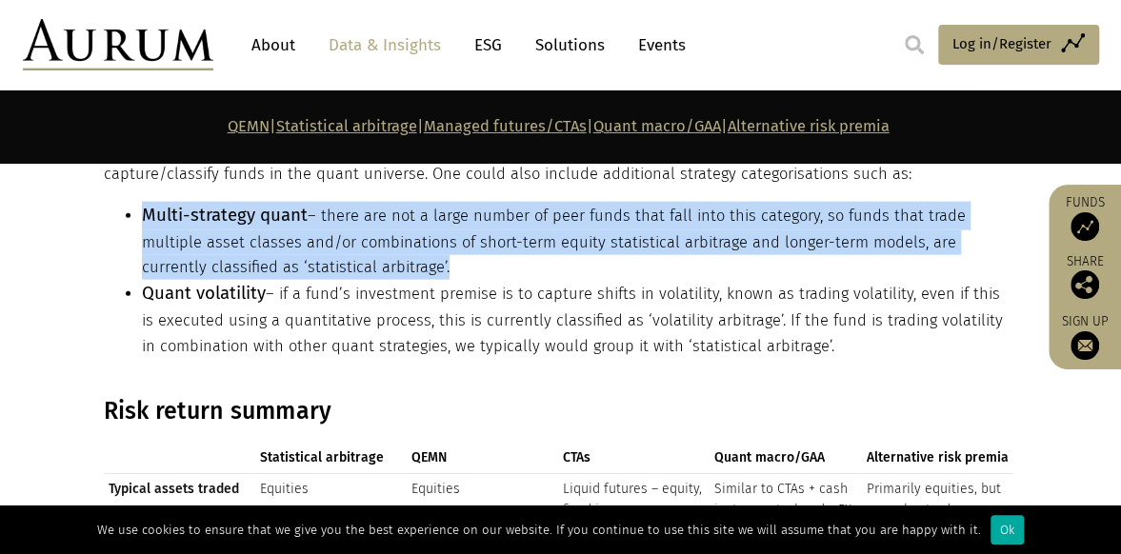
scroll to position [1983, 0]
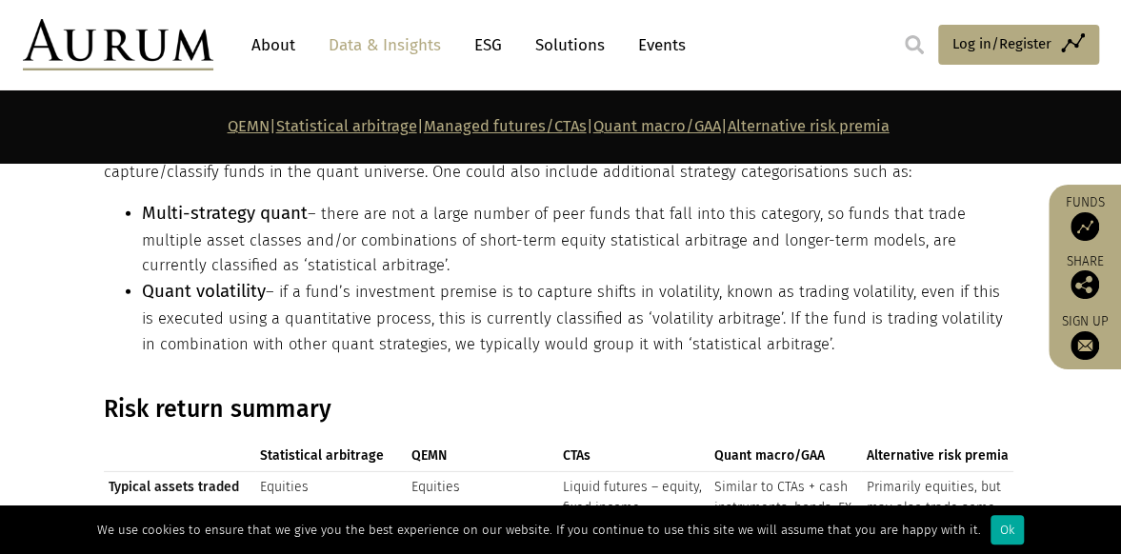
click at [405, 289] on li "Quant volatility – if a fund’s investment premise is to capture shifts in volat…" at bounding box center [577, 317] width 871 height 79
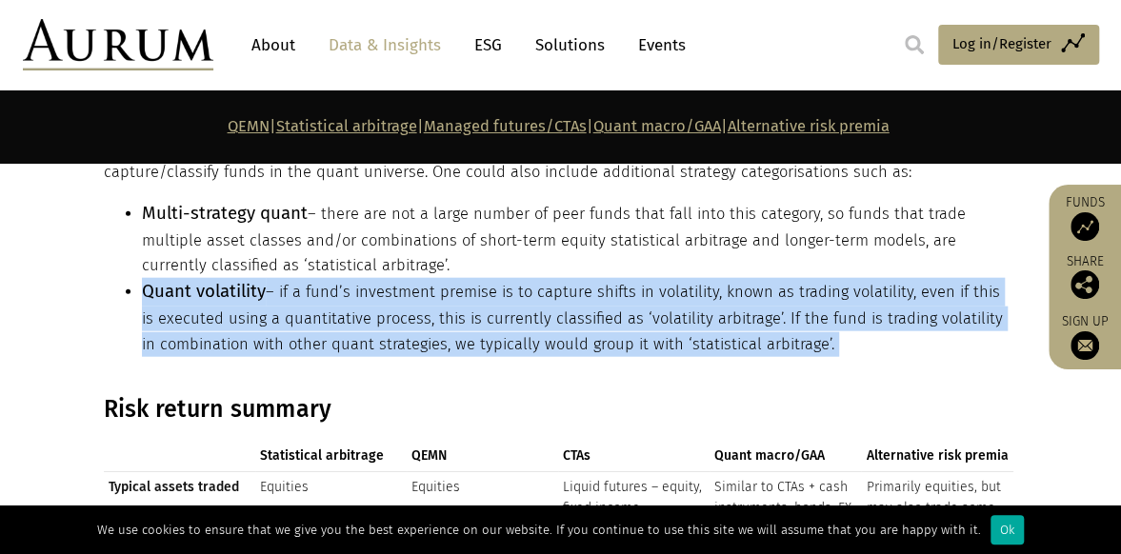
click at [405, 289] on li "Quant volatility – if a fund’s investment premise is to capture shifts in volat…" at bounding box center [577, 317] width 871 height 79
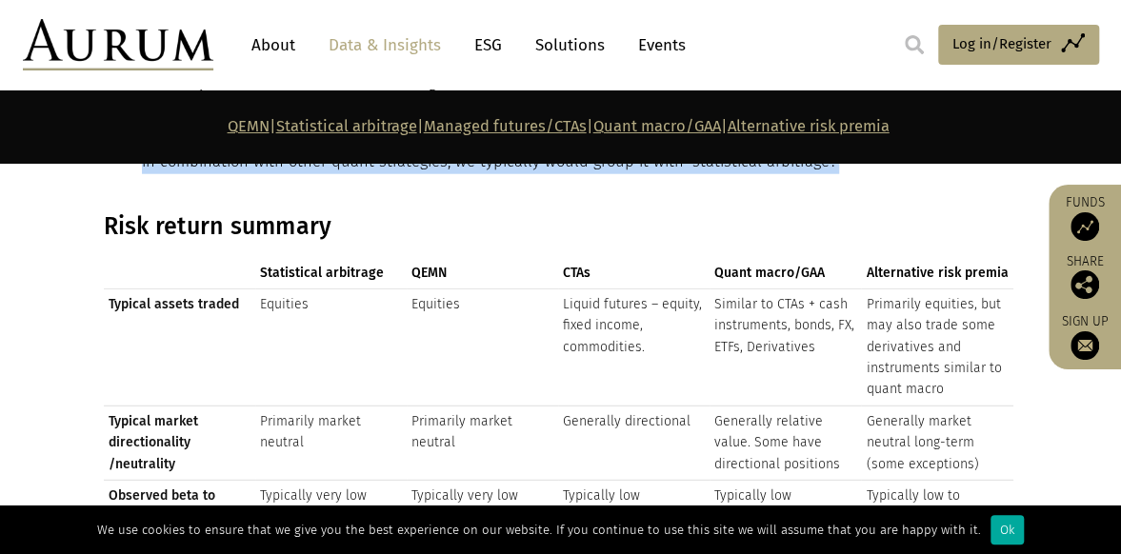
scroll to position [2175, 0]
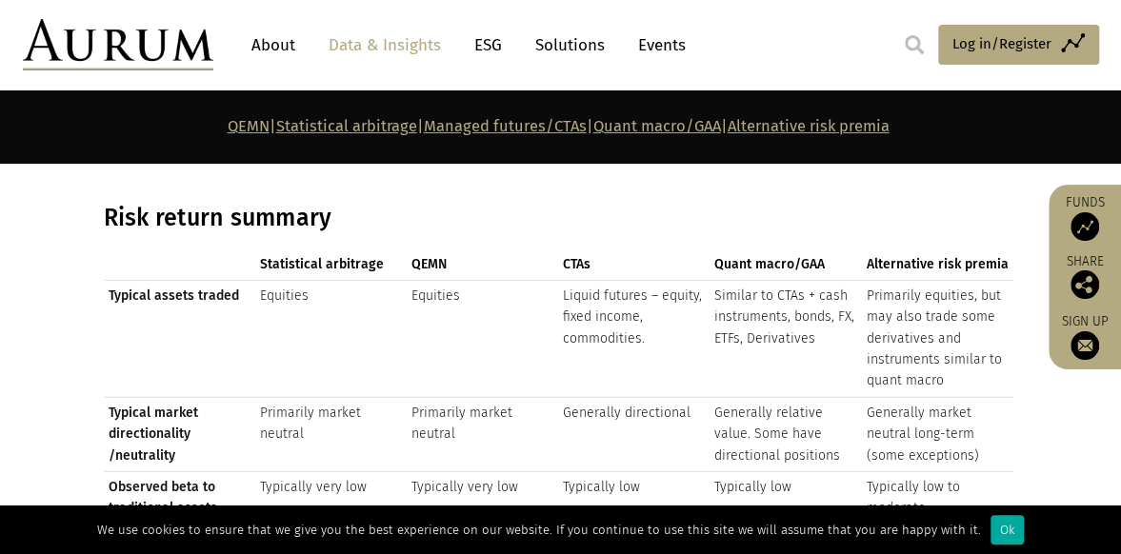
click at [405, 289] on td "Equities" at bounding box center [330, 338] width 151 height 117
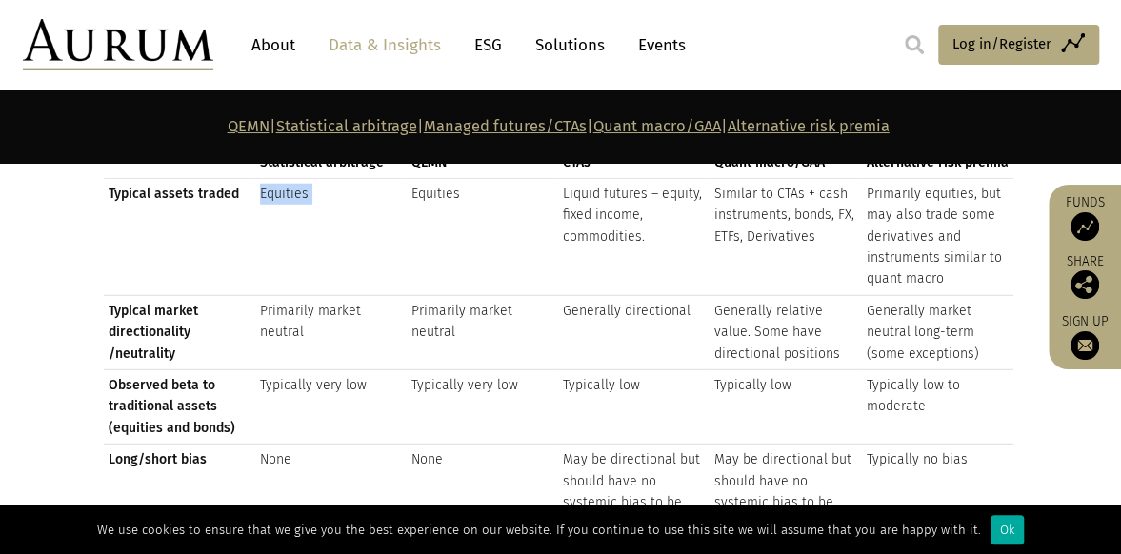
scroll to position [2279, 0]
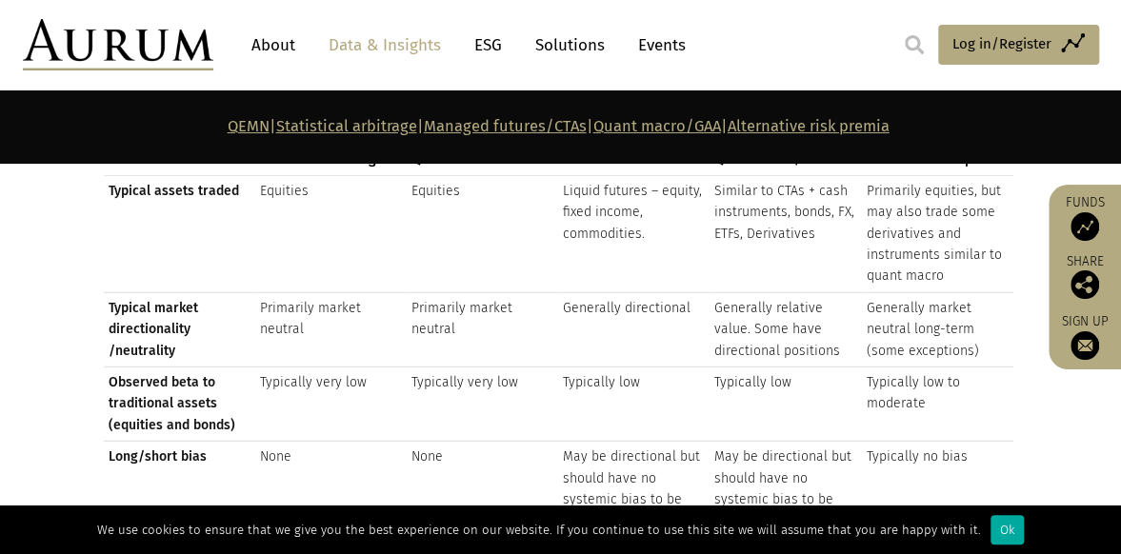
click at [405, 292] on td "Primarily market neutral" at bounding box center [330, 329] width 151 height 74
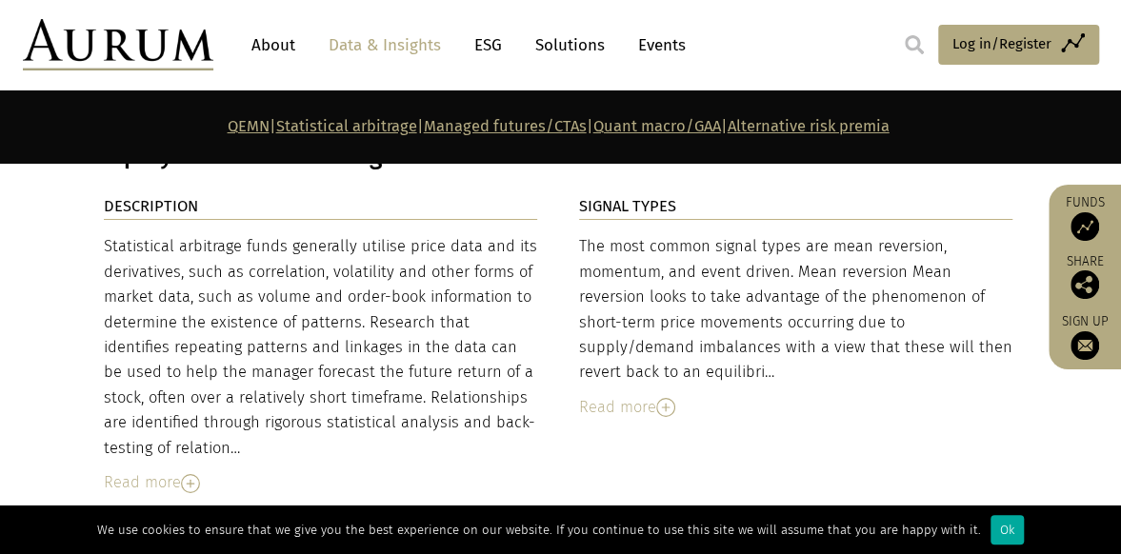
scroll to position [3220, 0]
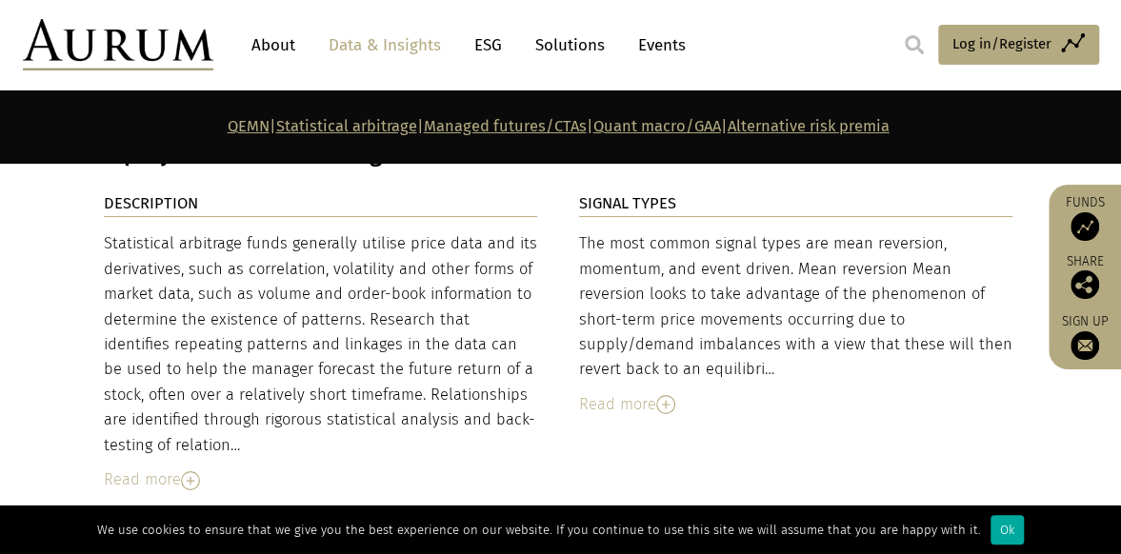
click at [405, 289] on div "Statistical arbitrage funds generally utilise price data and its derivatives, s…" at bounding box center [321, 344] width 434 height 227
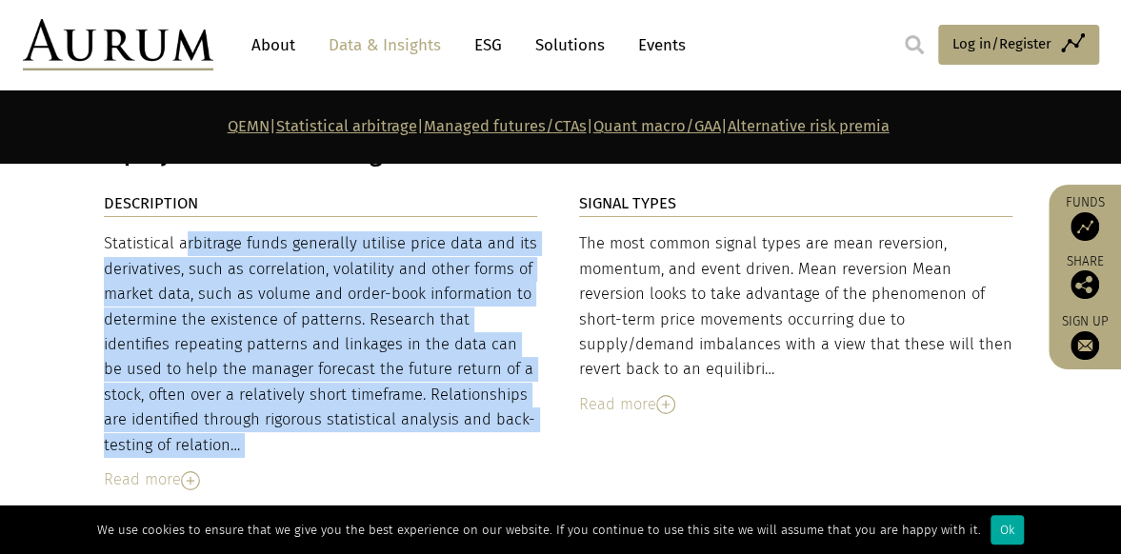
click at [405, 289] on div "Statistical arbitrage funds generally utilise price data and its derivatives, s…" at bounding box center [321, 344] width 434 height 227
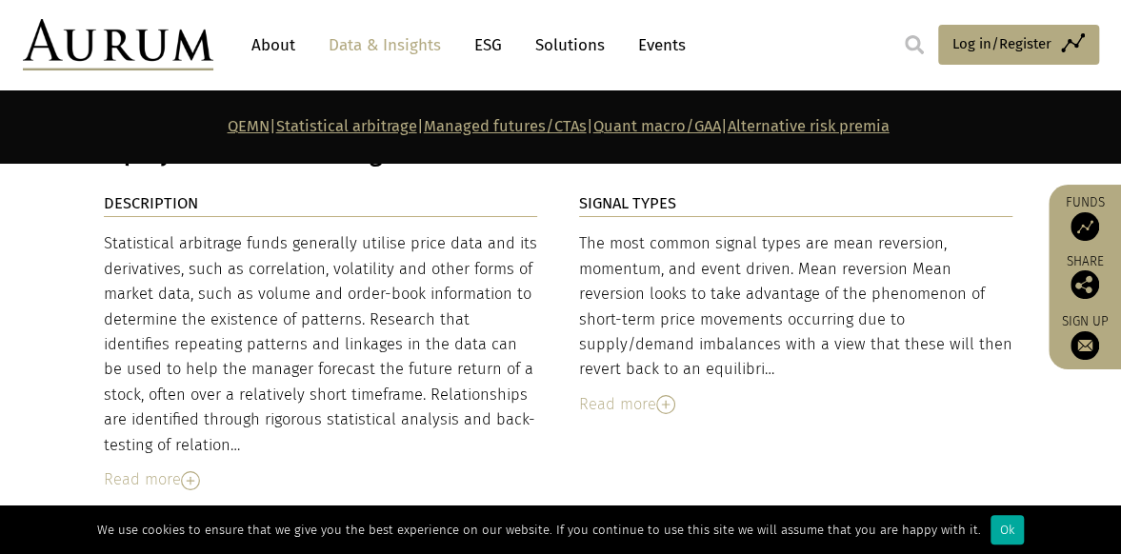
click at [656, 318] on div "The most common signal types are mean reversion, momentum, and event driven. Me…" at bounding box center [796, 306] width 434 height 150
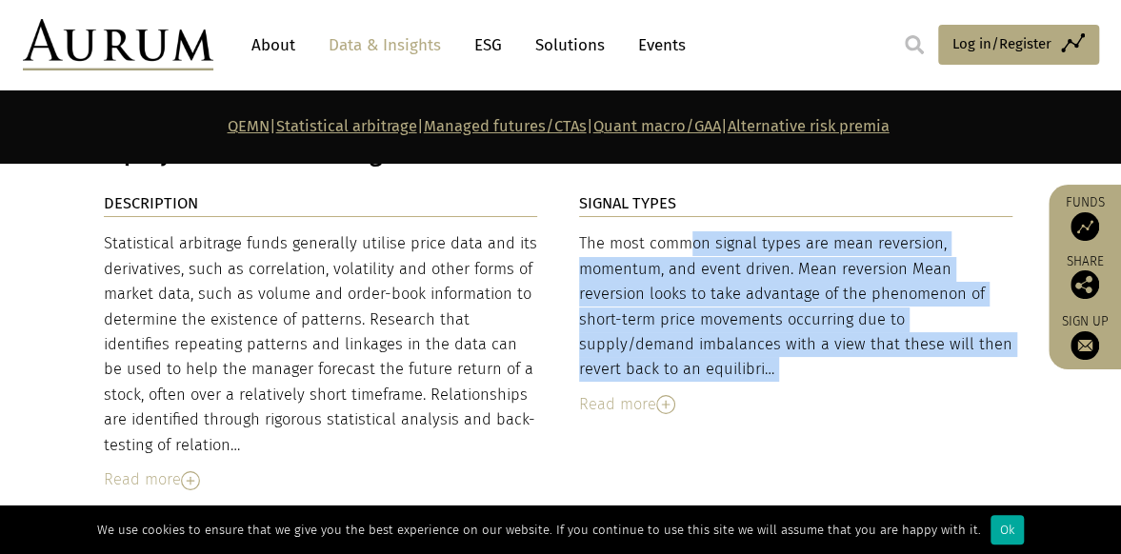
click at [656, 318] on div "The most common signal types are mean reversion, momentum, and event driven. Me…" at bounding box center [796, 306] width 434 height 150
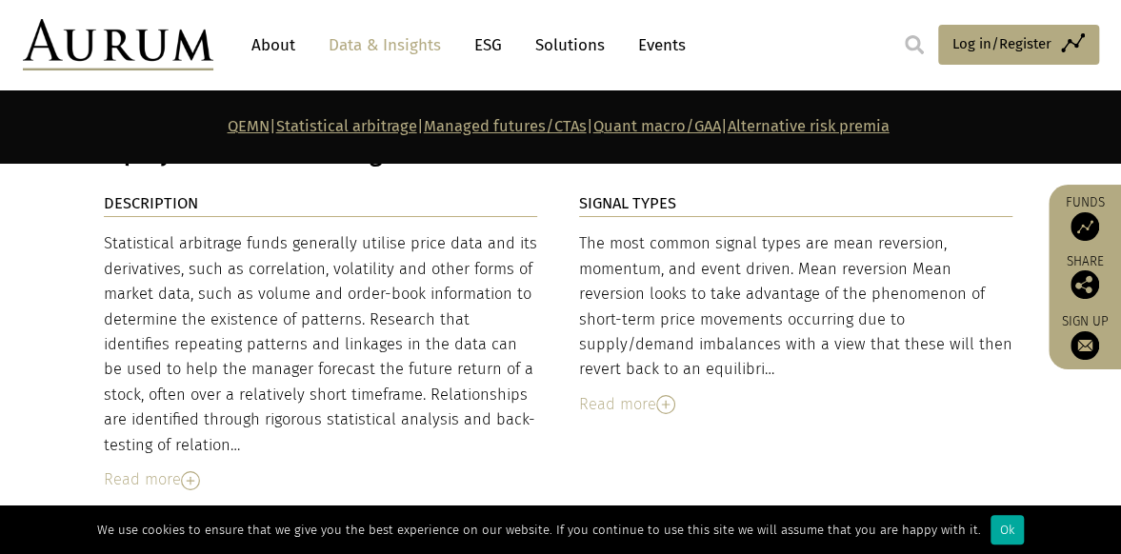
click at [641, 395] on div "Read more" at bounding box center [796, 404] width 434 height 25
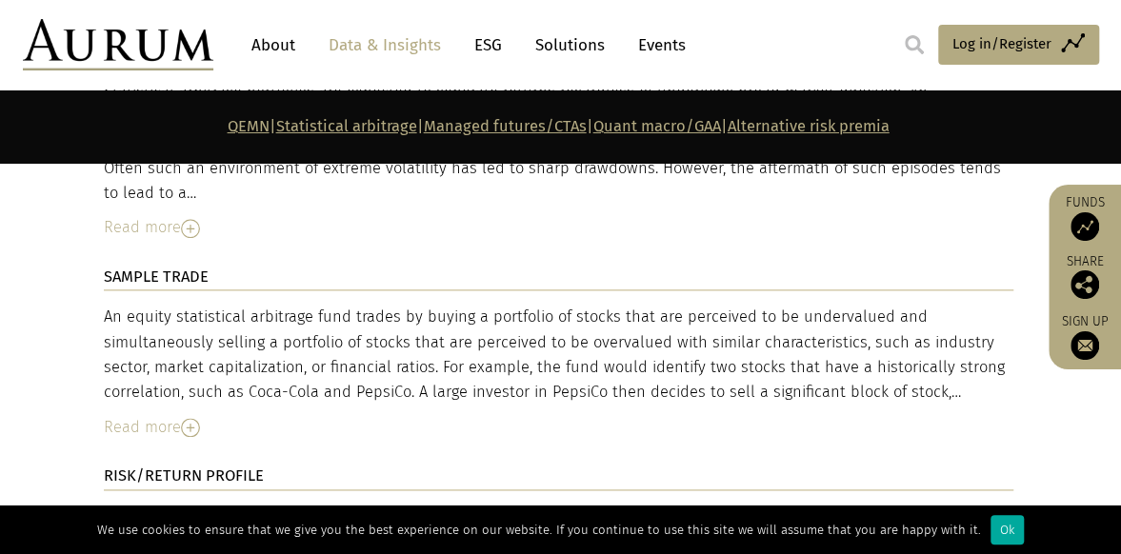
scroll to position [4380, 0]
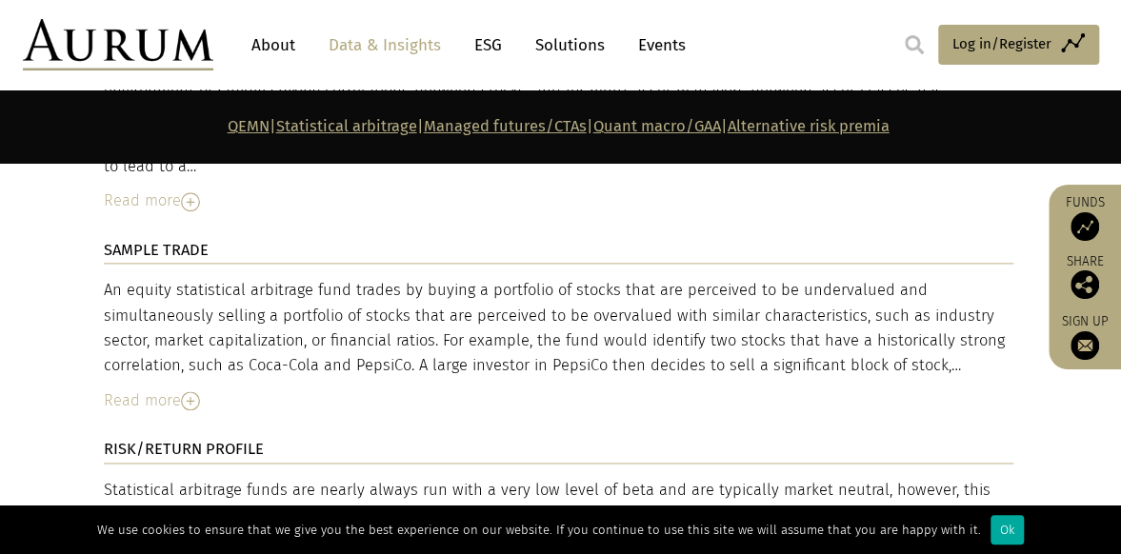
click at [149, 388] on div "Read more" at bounding box center [558, 400] width 909 height 25
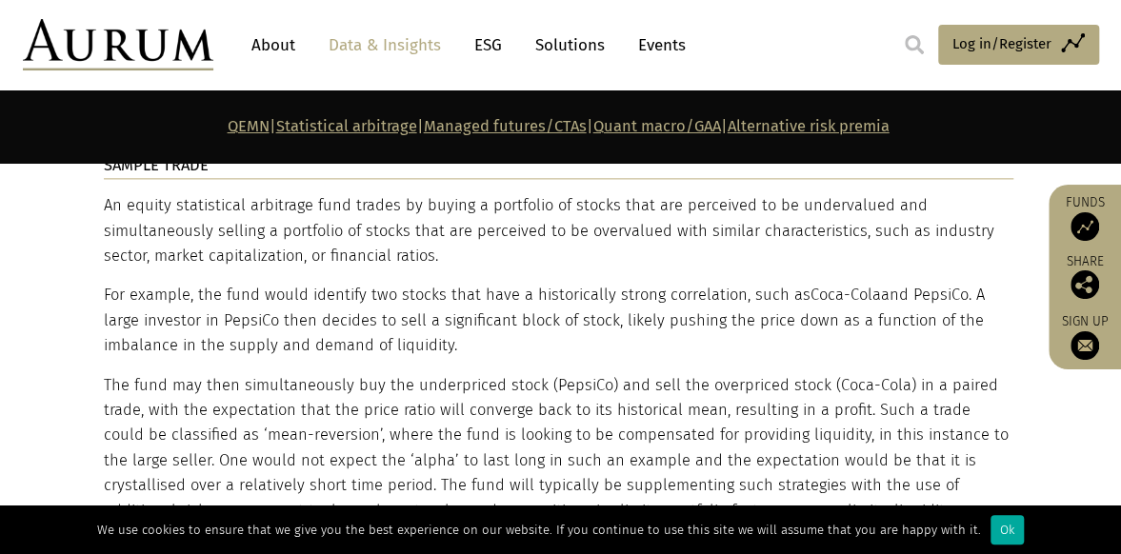
scroll to position [4466, 0]
click at [179, 282] on p "For example, the fund would identify two stocks that have a historically strong…" at bounding box center [558, 319] width 909 height 75
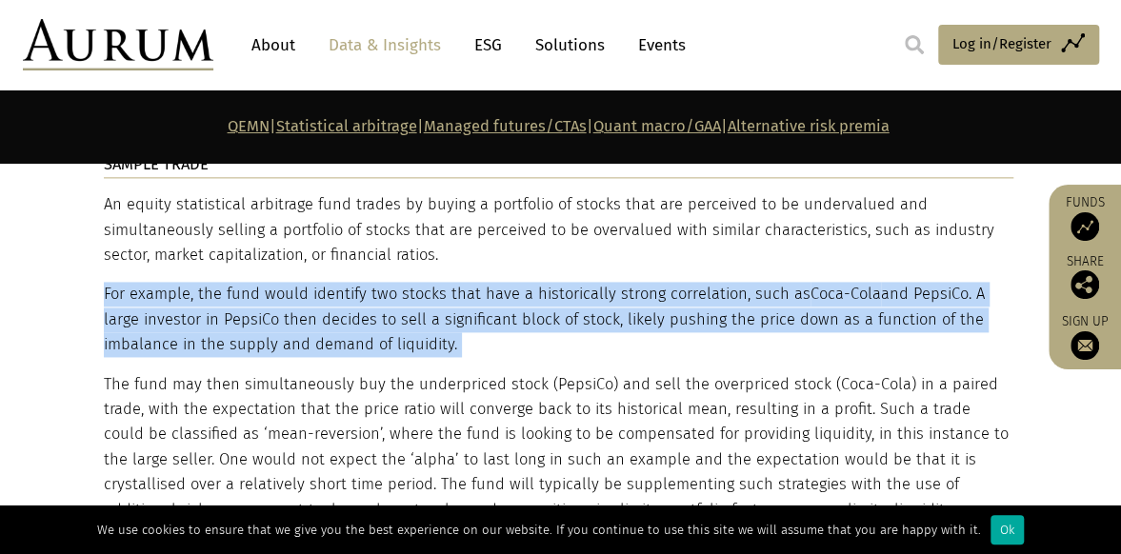
click at [179, 282] on p "For example, the fund would identify two stocks that have a historically strong…" at bounding box center [558, 319] width 909 height 75
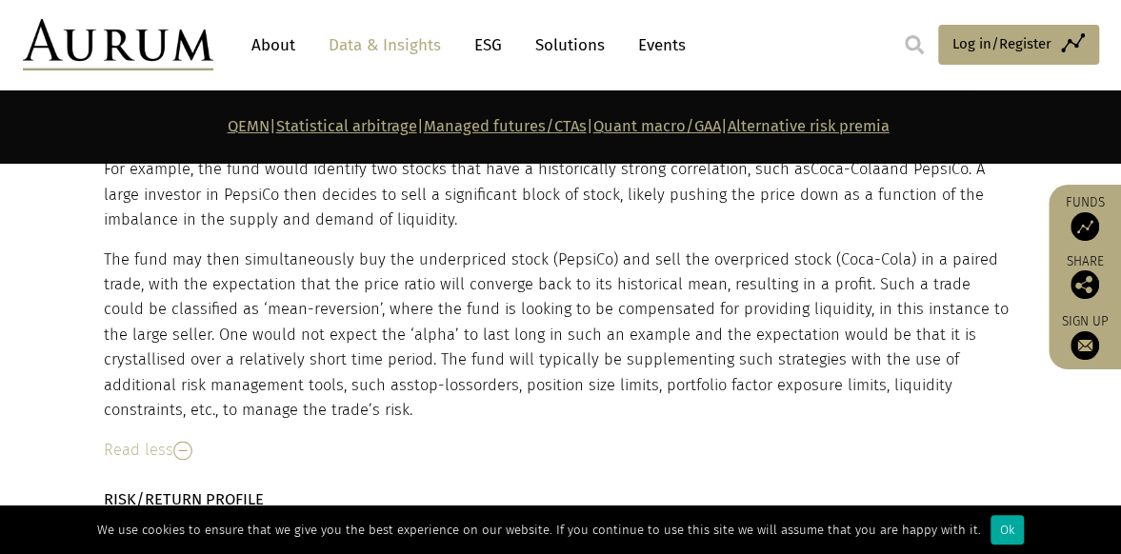
click at [179, 277] on p "The fund may then simultaneously buy the underpriced stock (PepsiCo) and sell t…" at bounding box center [558, 336] width 909 height 176
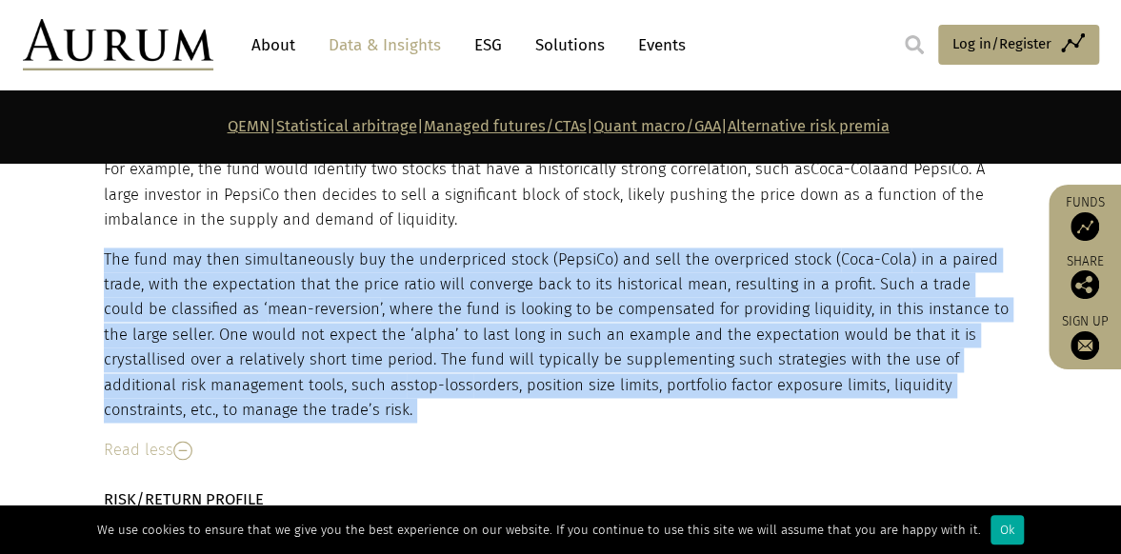
click at [179, 277] on p "The fund may then simultaneously buy the underpriced stock (PepsiCo) and sell t…" at bounding box center [558, 336] width 909 height 176
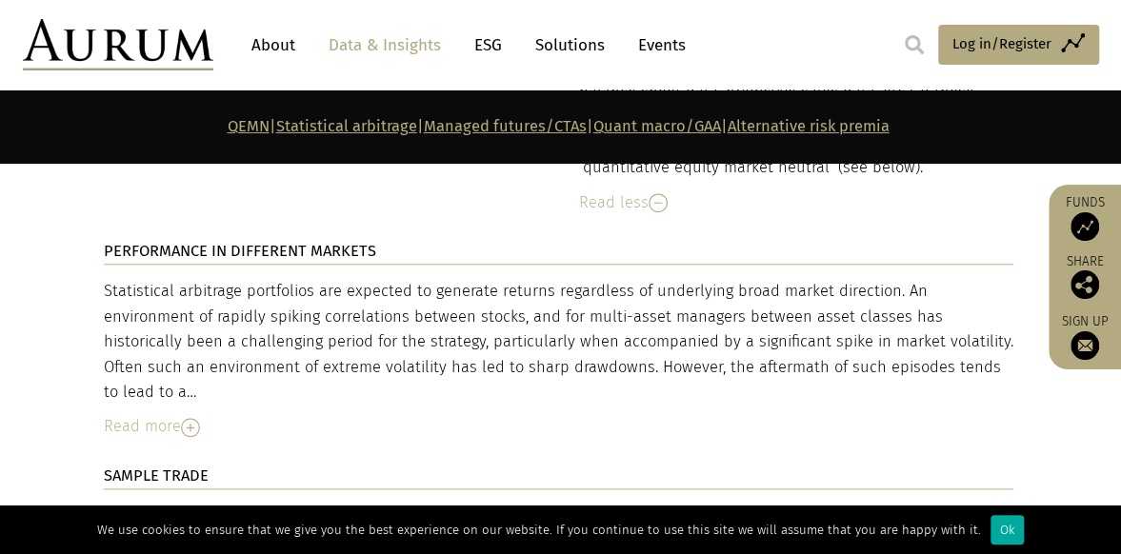
scroll to position [4152, 0]
click at [169, 416] on div "Read more" at bounding box center [558, 428] width 909 height 25
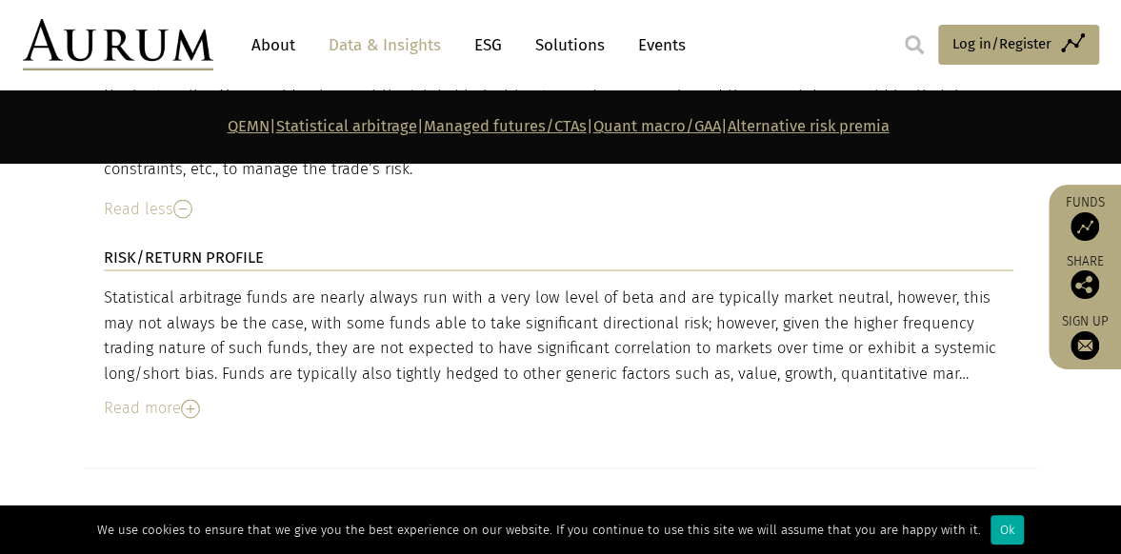
scroll to position [5130, 0]
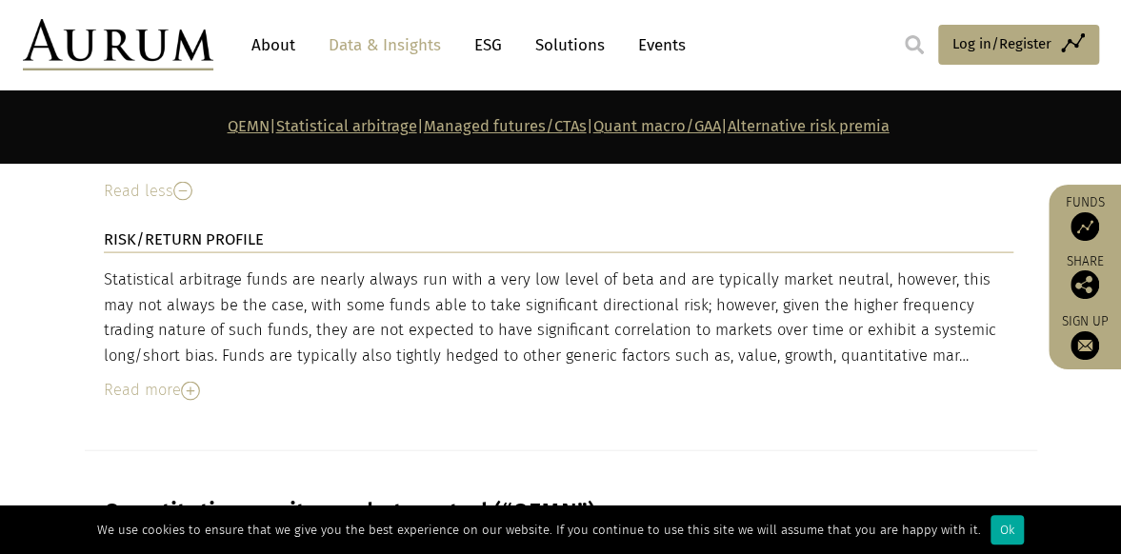
click at [158, 378] on div "Read more" at bounding box center [558, 390] width 909 height 25
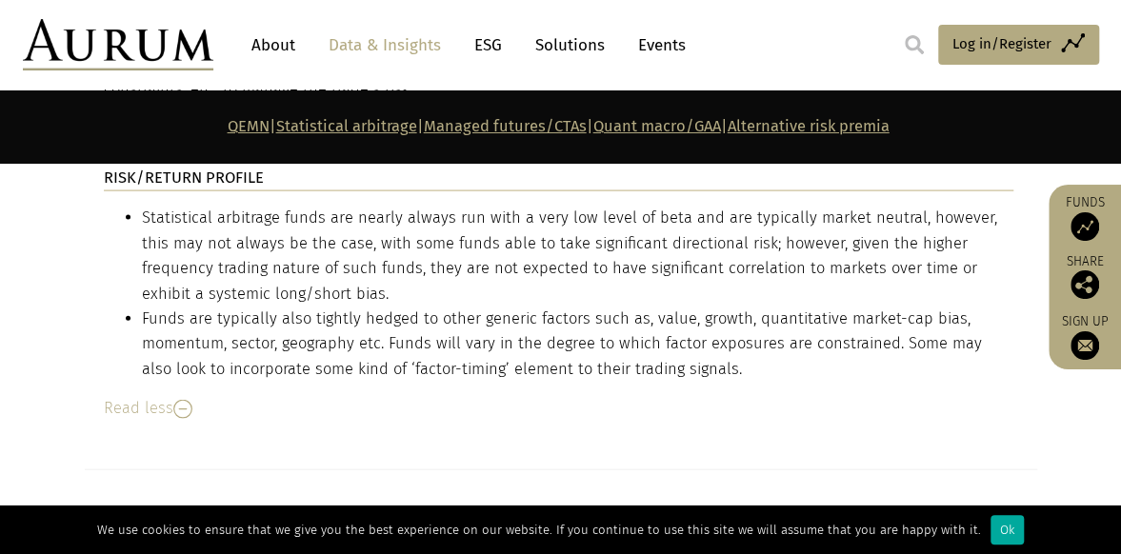
scroll to position [5193, 0]
click at [188, 271] on li "Statistical arbitrage funds are nearly always run with a very low level of beta…" at bounding box center [577, 255] width 871 height 101
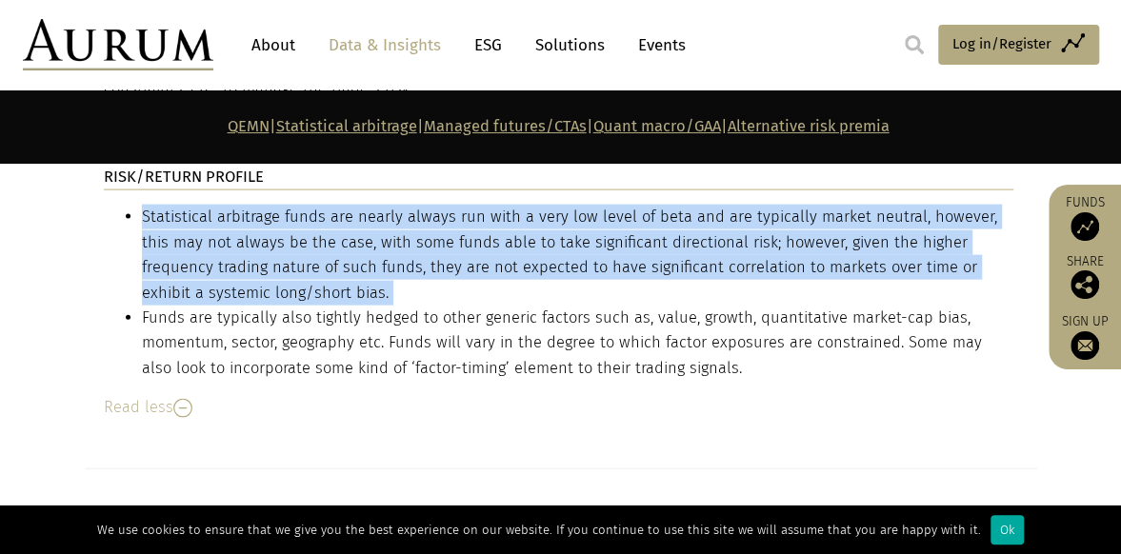
click at [188, 271] on li "Statistical arbitrage funds are nearly always run with a very low level of beta…" at bounding box center [577, 255] width 871 height 101
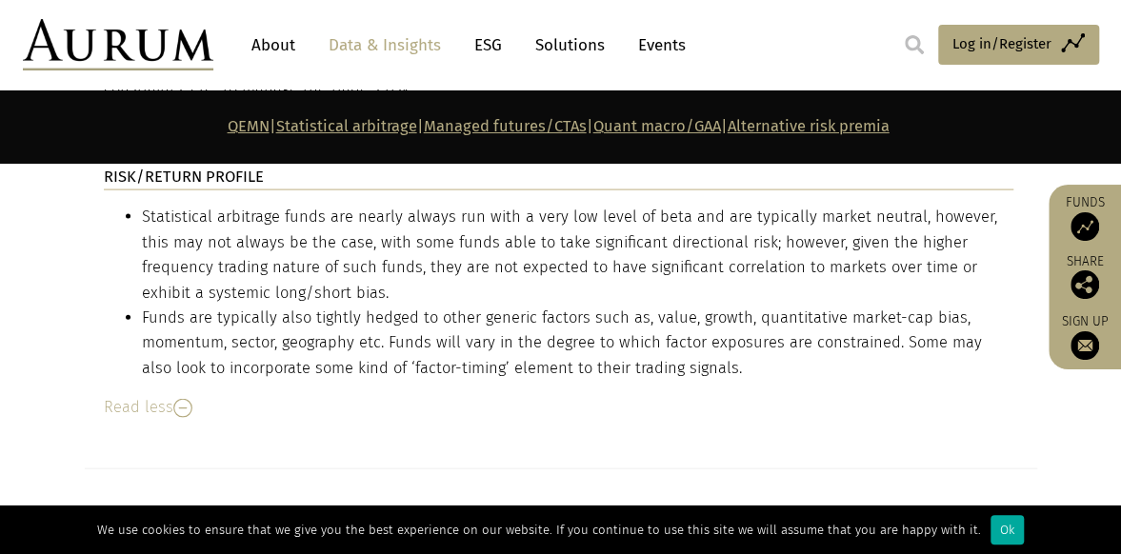
click at [242, 368] on div "Statistical arbitrage funds are nearly always run with a very low level of beta…" at bounding box center [558, 312] width 909 height 215
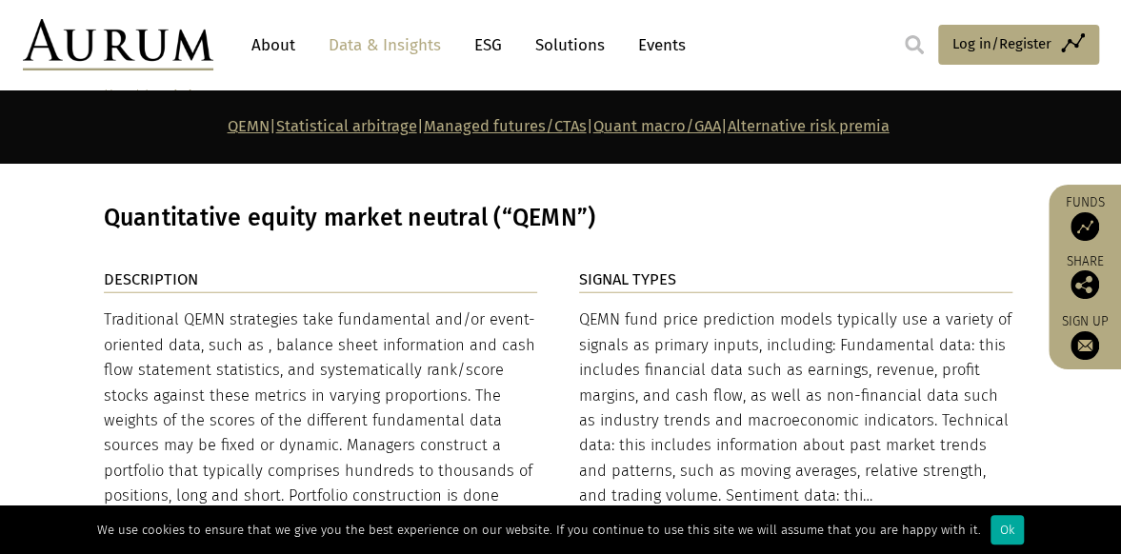
click at [245, 375] on div "Traditional QEMN strategies take fundamental and/or event-oriented data, such a…" at bounding box center [321, 421] width 434 height 227
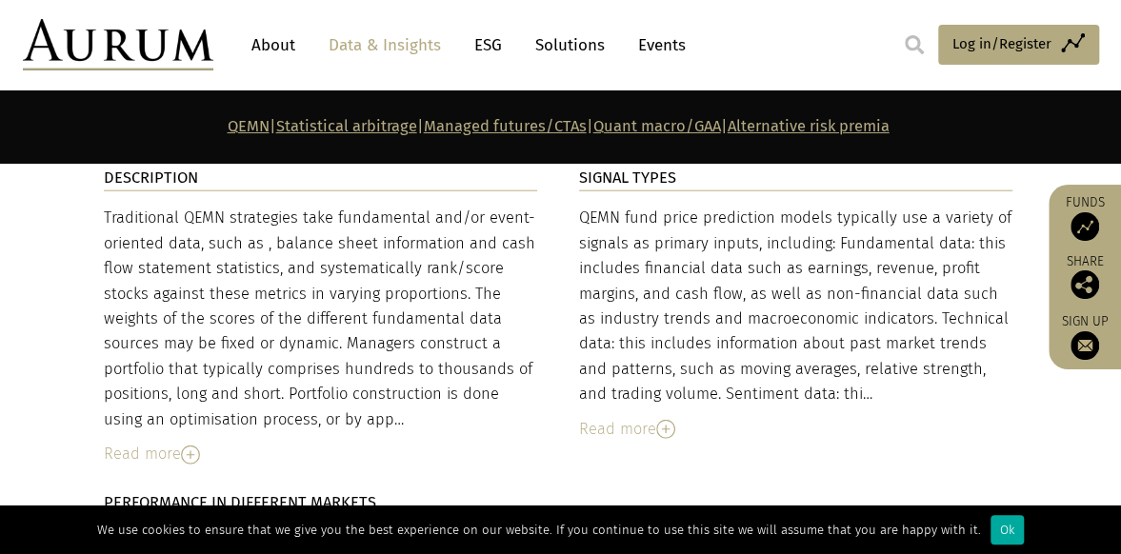
scroll to position [5609, 0]
click at [636, 395] on div "QEMN fund price prediction models typically use a variety of signals as primary…" at bounding box center [796, 323] width 434 height 236
click at [636, 416] on div "Read more" at bounding box center [796, 428] width 434 height 25
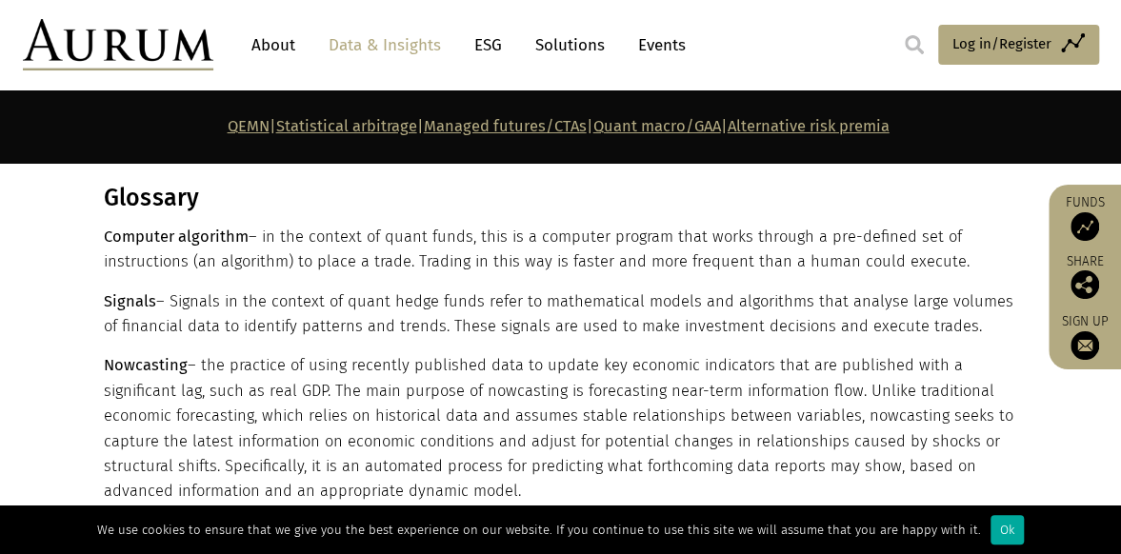
scroll to position [10214, 0]
